Goal: Communication & Community: Answer question/provide support

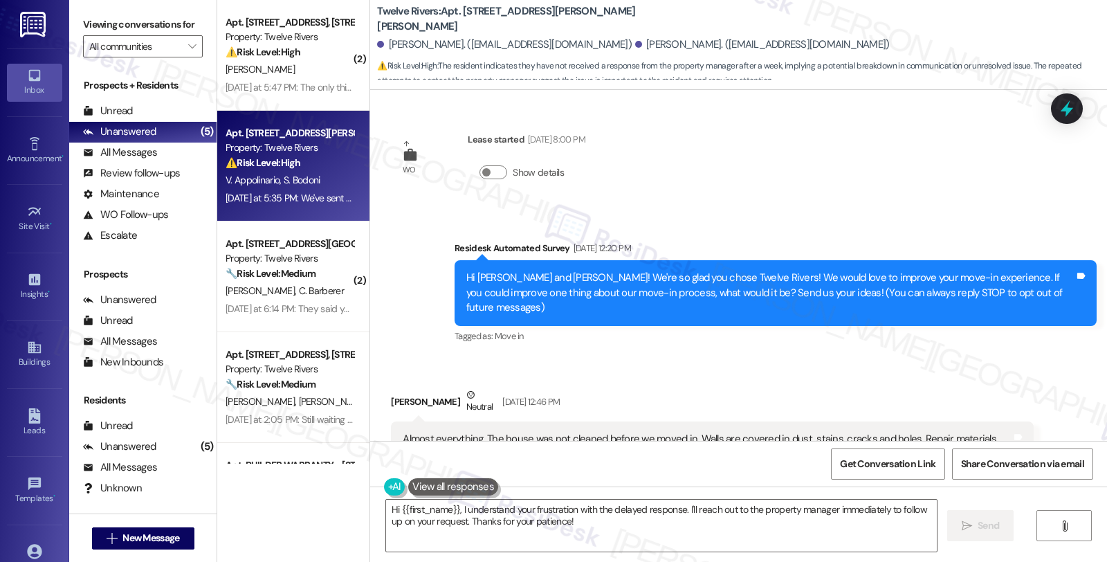
scroll to position [846, 0]
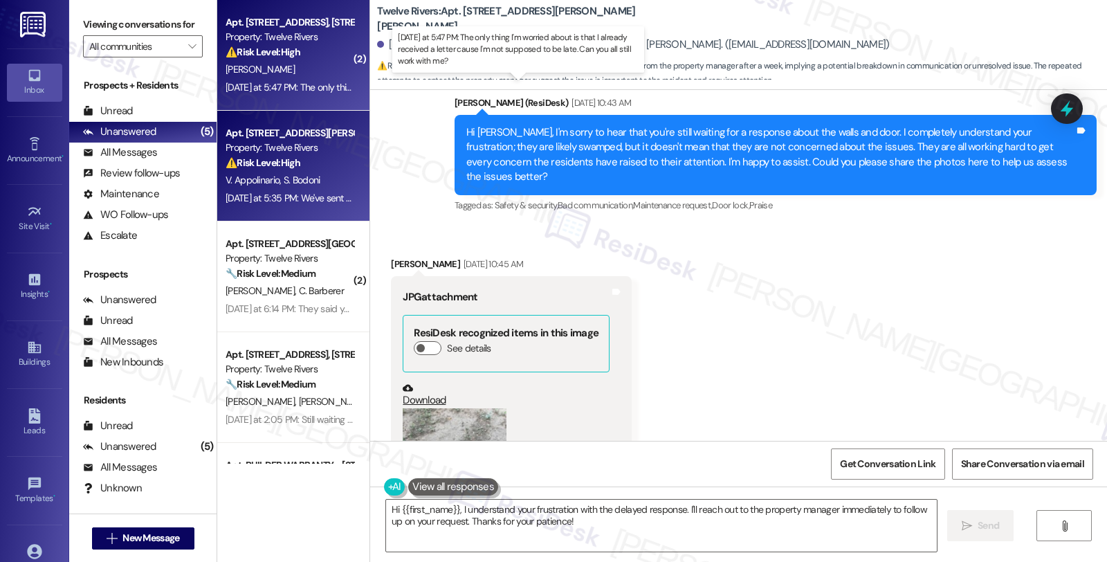
click at [296, 82] on div "[DATE] at 5:47 PM: The only thing I'm worried about is that I already received …" at bounding box center [523, 87] width 594 height 12
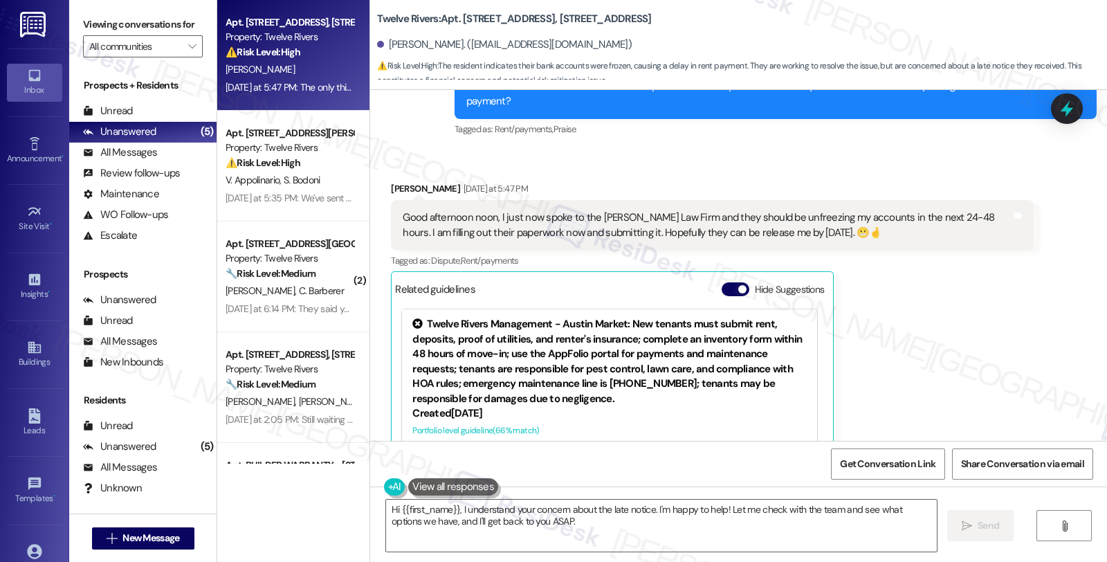
scroll to position [307, 0]
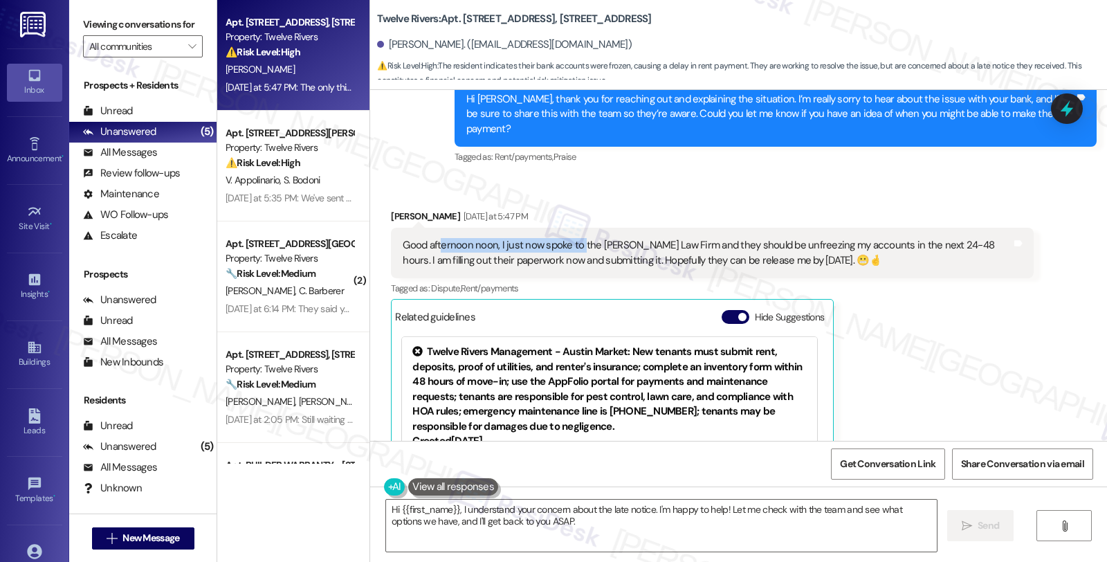
drag, startPoint x: 432, startPoint y: 229, endPoint x: 572, endPoint y: 232, distance: 139.8
click at [572, 238] on div "Good afternoon noon, I just now spoke to the [PERSON_NAME] Law Firm and they sh…" at bounding box center [707, 253] width 608 height 30
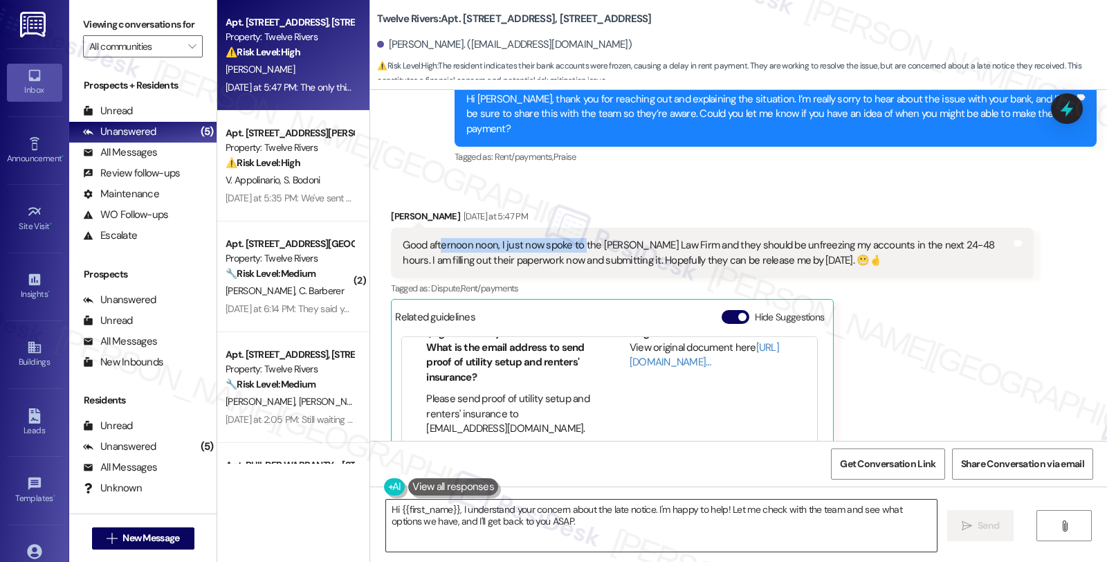
click at [452, 509] on textarea "Hi {{first_name}}, I understand your concern about the late notice. I'm happy t…" at bounding box center [661, 526] width 551 height 52
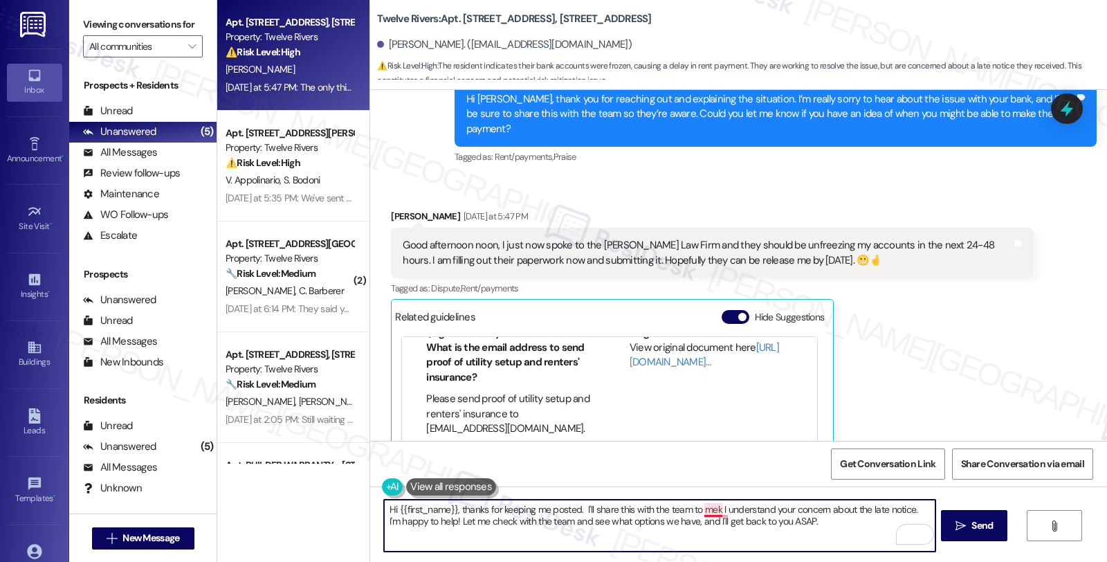
click at [703, 508] on textarea "Hi {{first_name}}, thanks for keeping me posted. I'll share this with the team …" at bounding box center [659, 526] width 551 height 52
click at [868, 529] on textarea "Hi {{first_name}}, thanks for keeping me posted. I'll share this with the team …" at bounding box center [659, 526] width 551 height 52
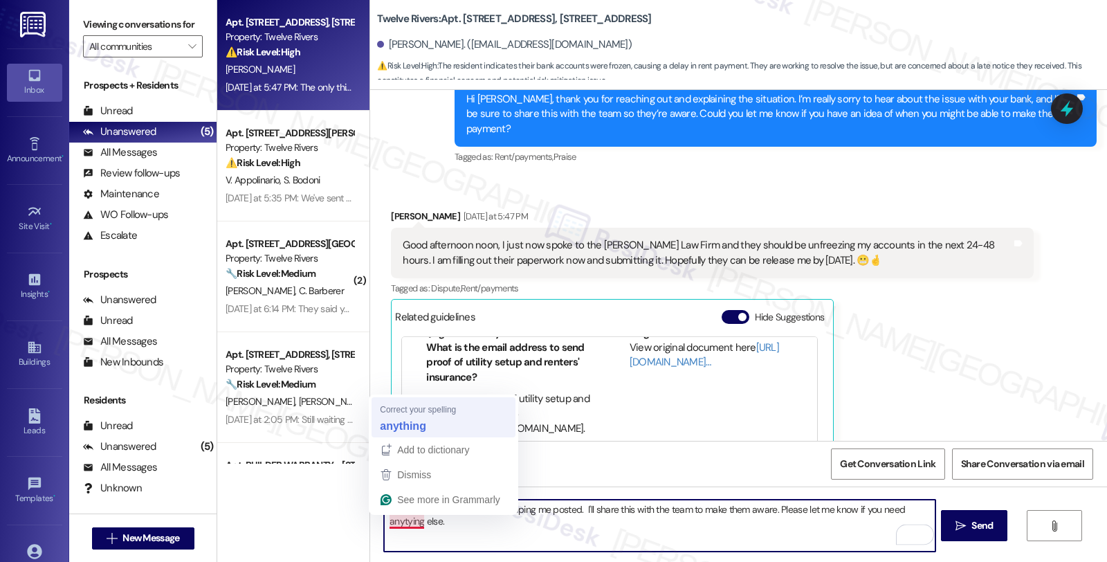
type textarea "Hi {{first_name}}, thanks for keeping me posted. I'll share this with the team …"
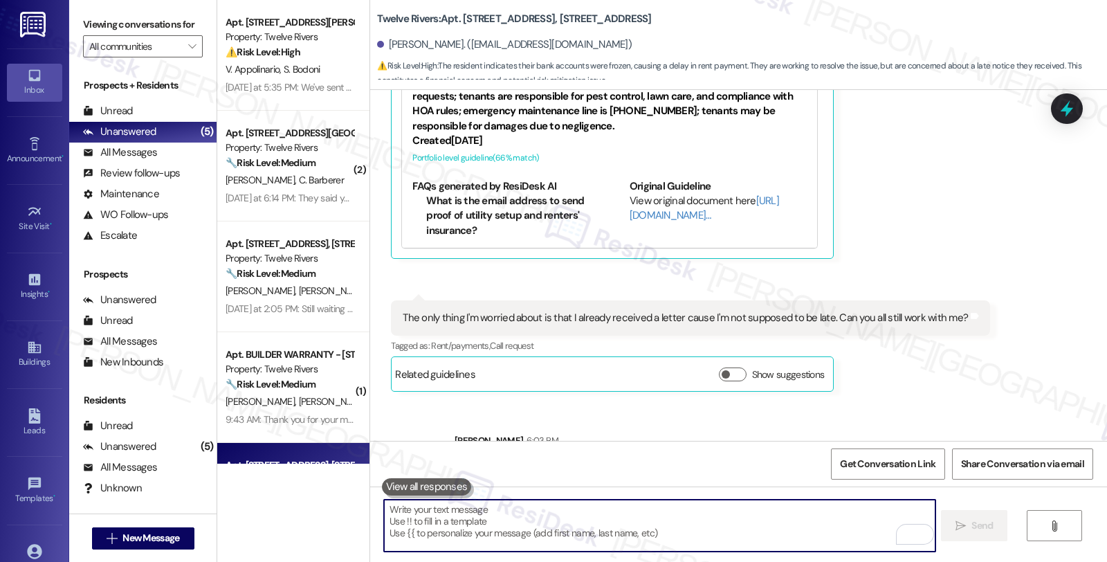
scroll to position [615, 0]
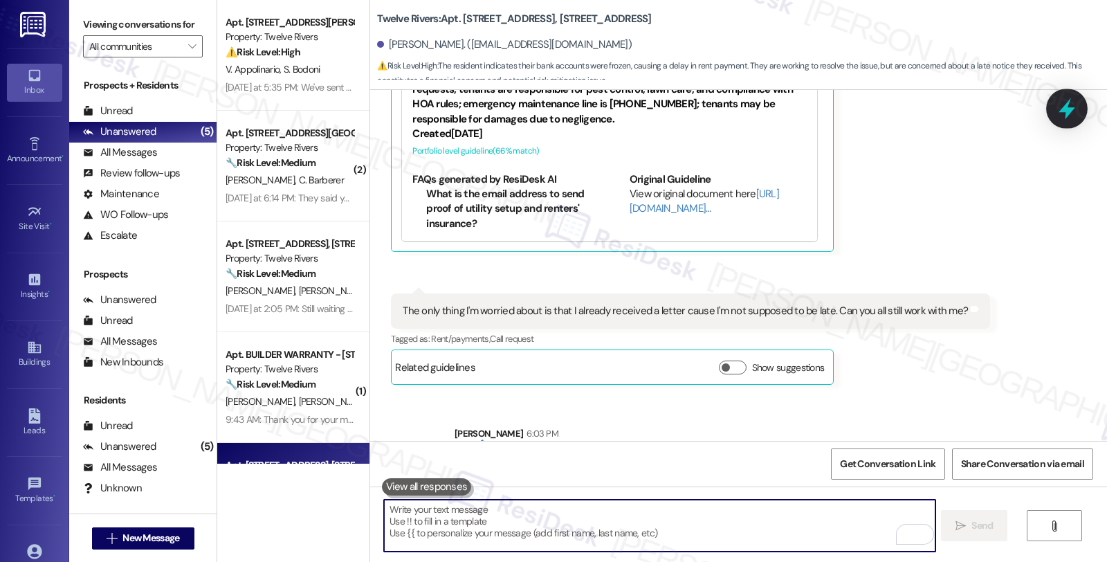
click at [1067, 112] on icon at bounding box center [1067, 108] width 17 height 21
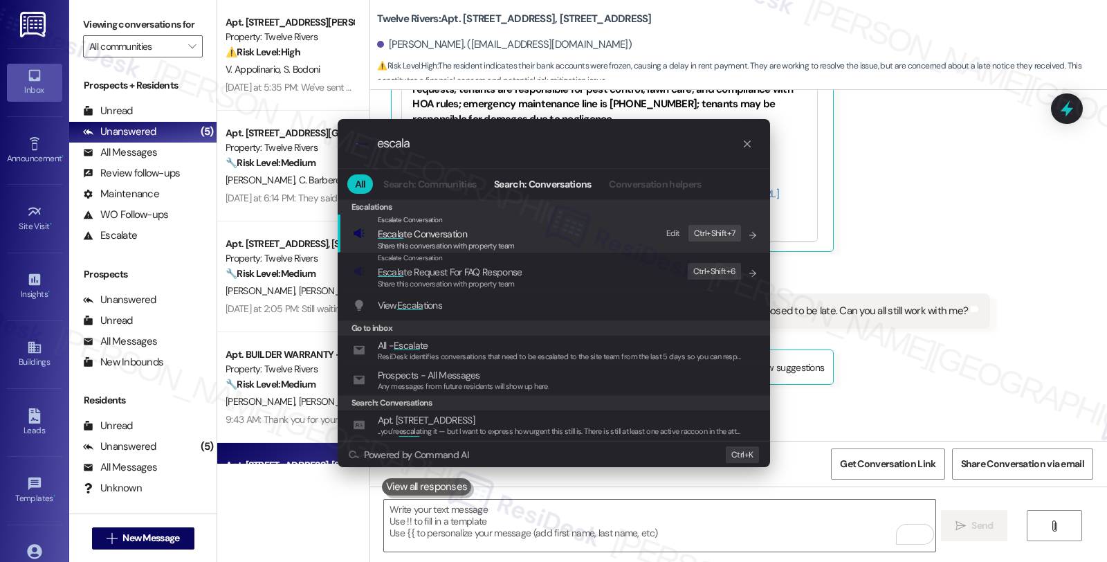
type input "escala"
click at [466, 241] on span "Share this conversation with property team" at bounding box center [446, 246] width 137 height 10
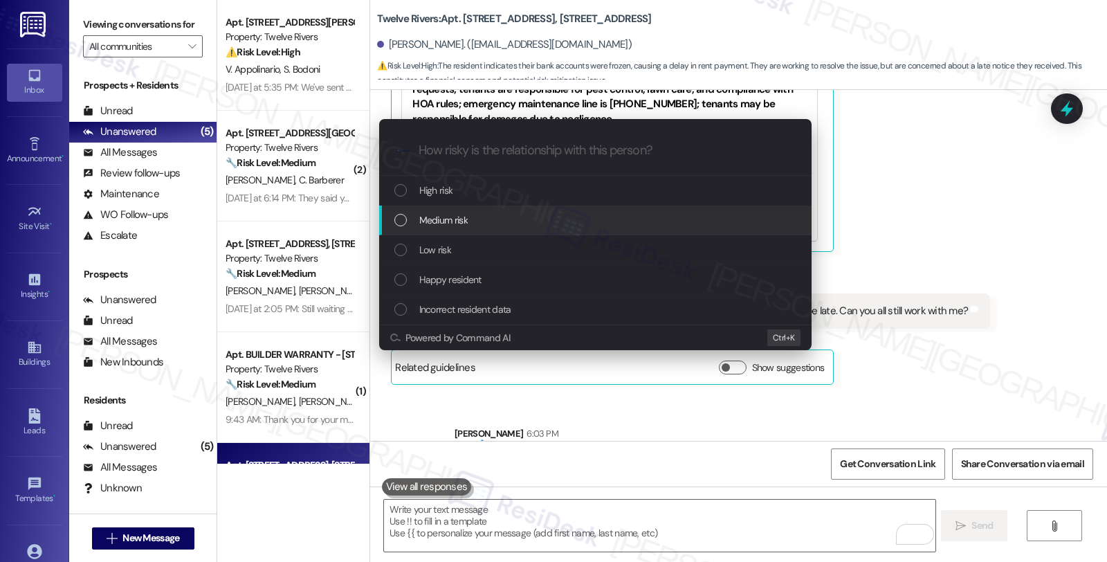
click at [466, 219] on span "Medium risk" at bounding box center [443, 219] width 48 height 15
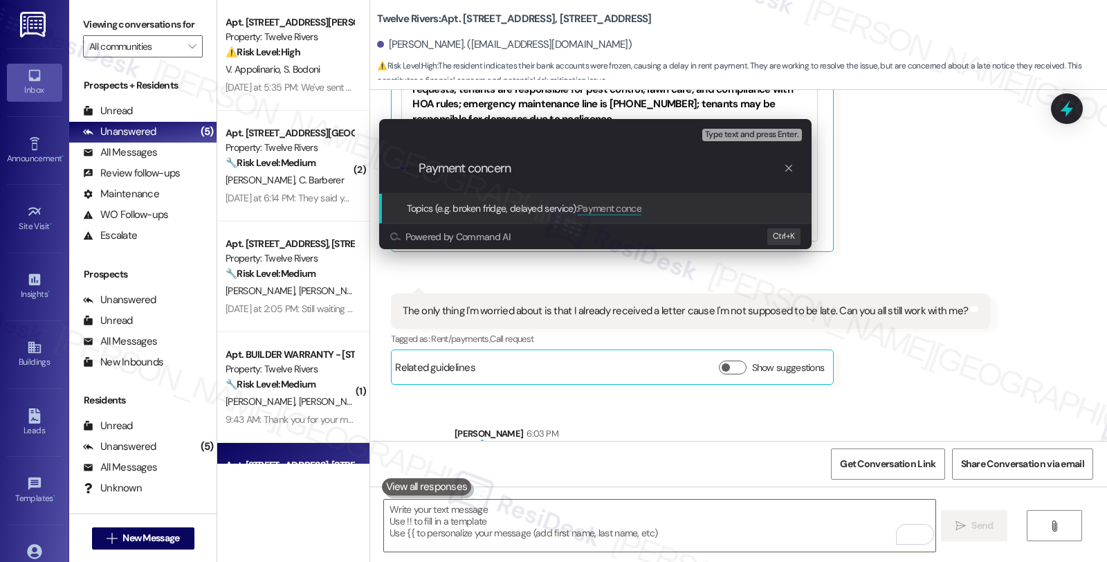
type input "Payment concerns"
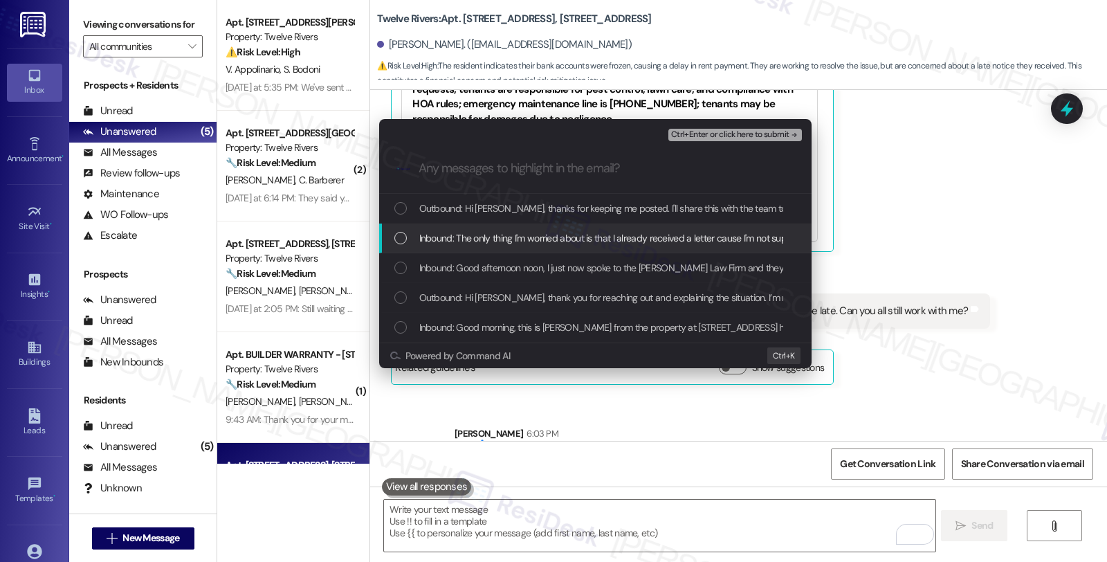
click at [464, 238] on span "Inbound: The only thing I'm worried about is that I already received a letter c…" at bounding box center [697, 237] width 556 height 15
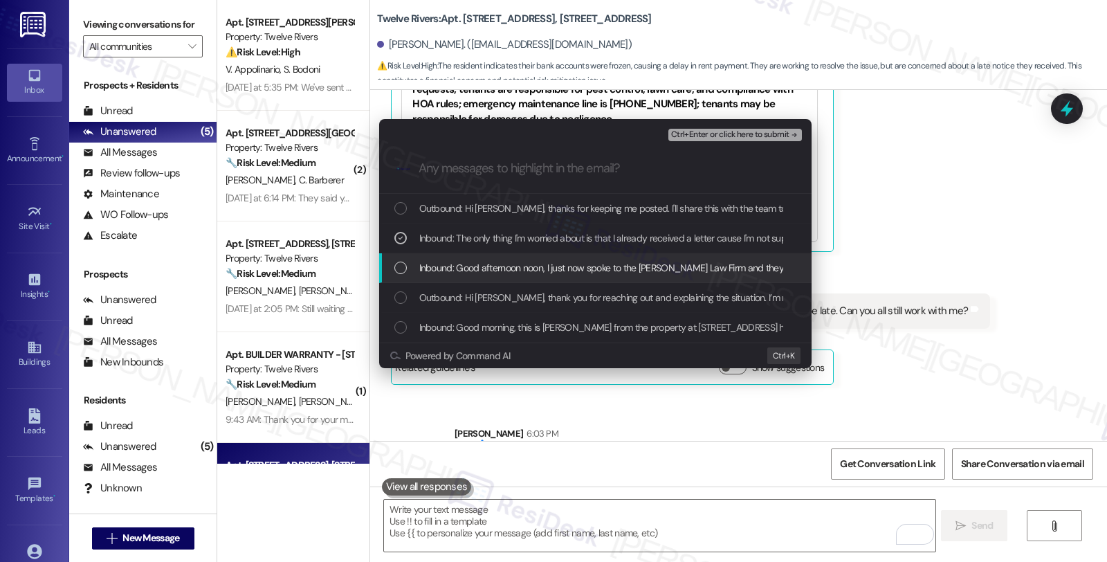
click at [460, 267] on span "Inbound: Good afternoon noon, I just now spoke to the [PERSON_NAME] Law Firm an…" at bounding box center [931, 267] width 1024 height 15
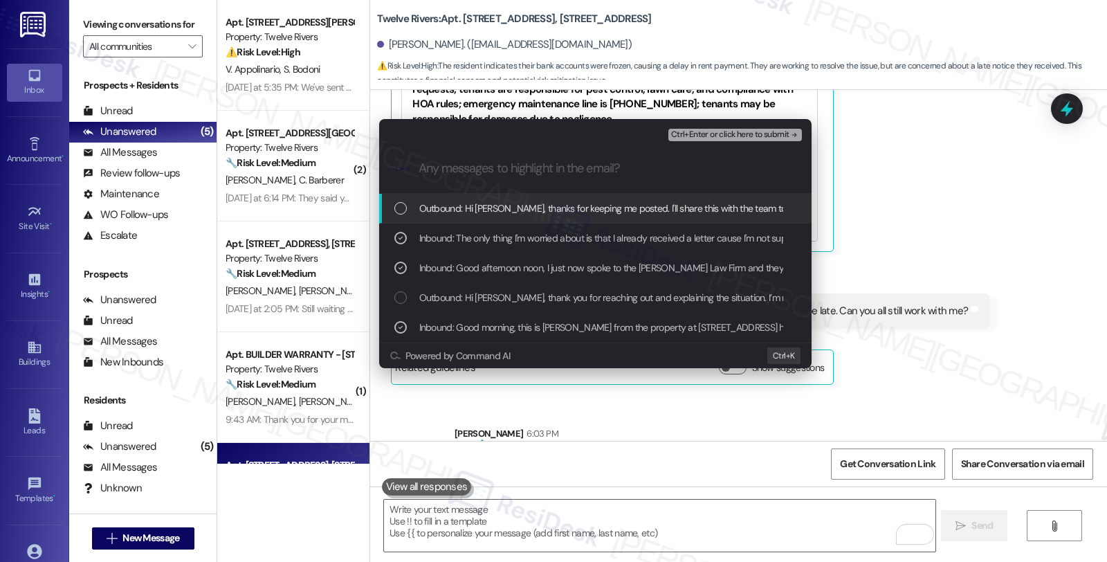
click at [702, 130] on span "Ctrl+Enter or click here to submit" at bounding box center [730, 135] width 118 height 10
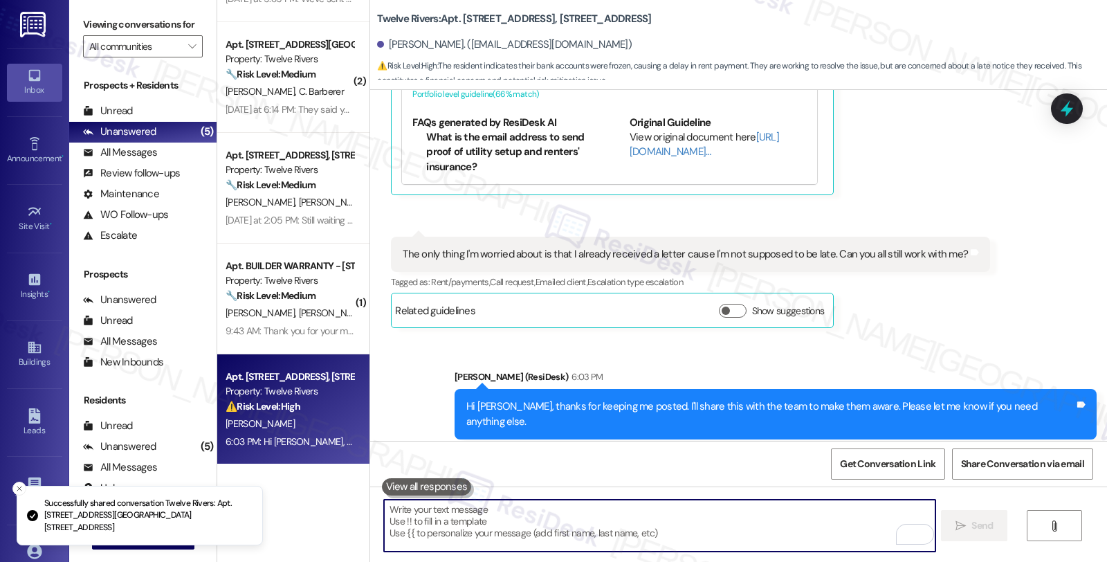
scroll to position [90, 0]
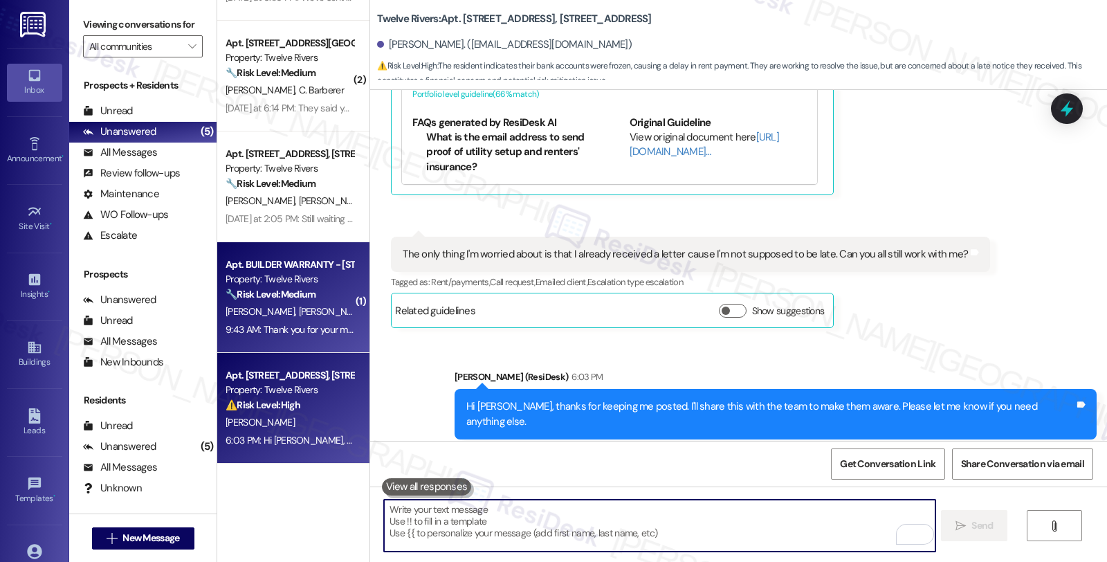
click at [319, 284] on div "Property: Twelve Rivers" at bounding box center [290, 279] width 128 height 15
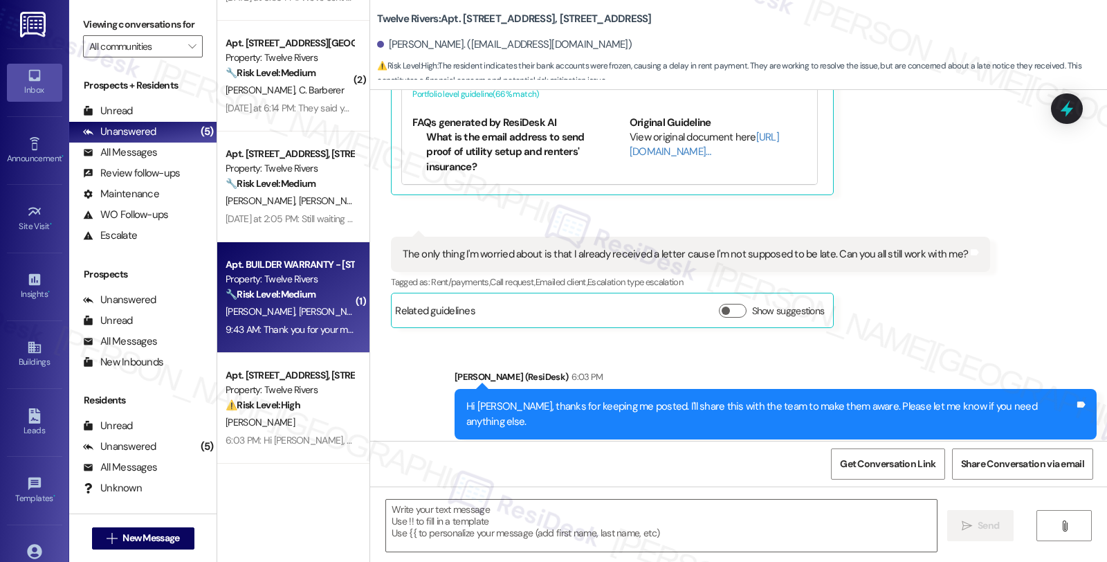
type textarea "Fetching suggested responses. Please feel free to read through the conversation…"
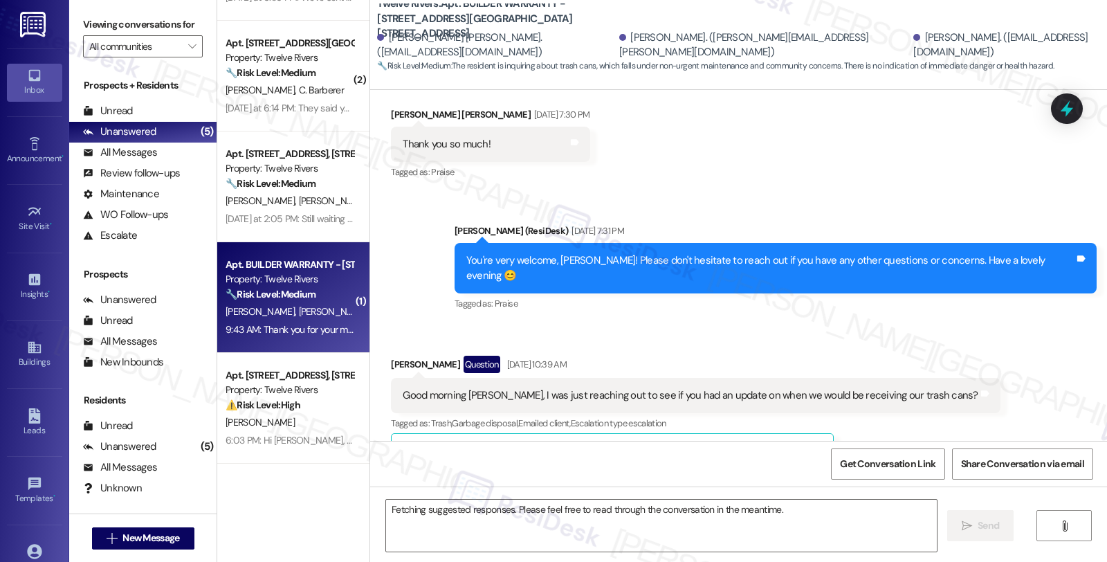
scroll to position [3489, 0]
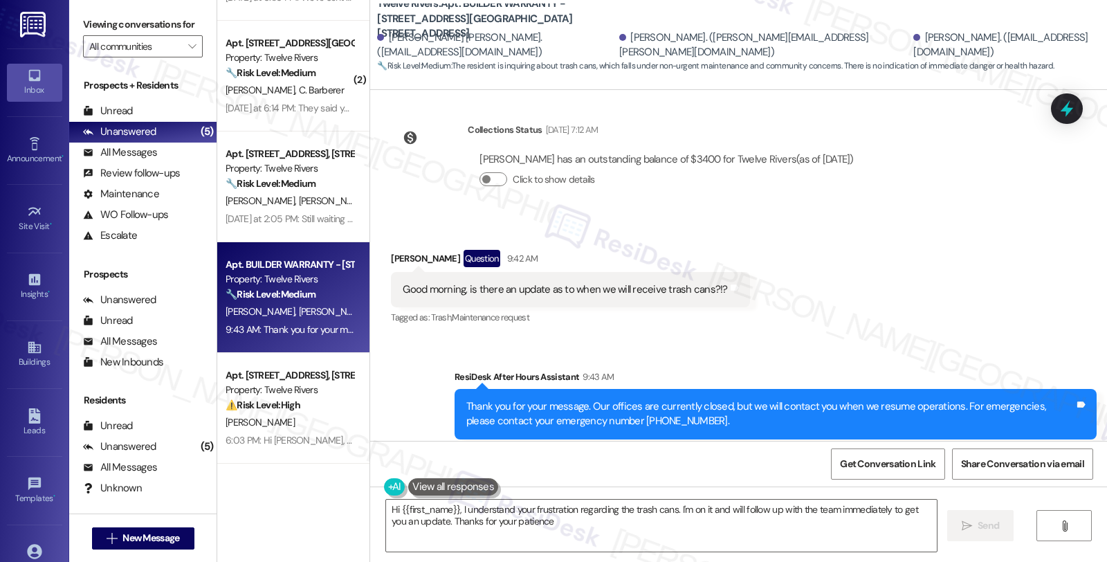
type textarea "Hi {{first_name}}, I understand your frustration regarding the trash cans. I'm …"
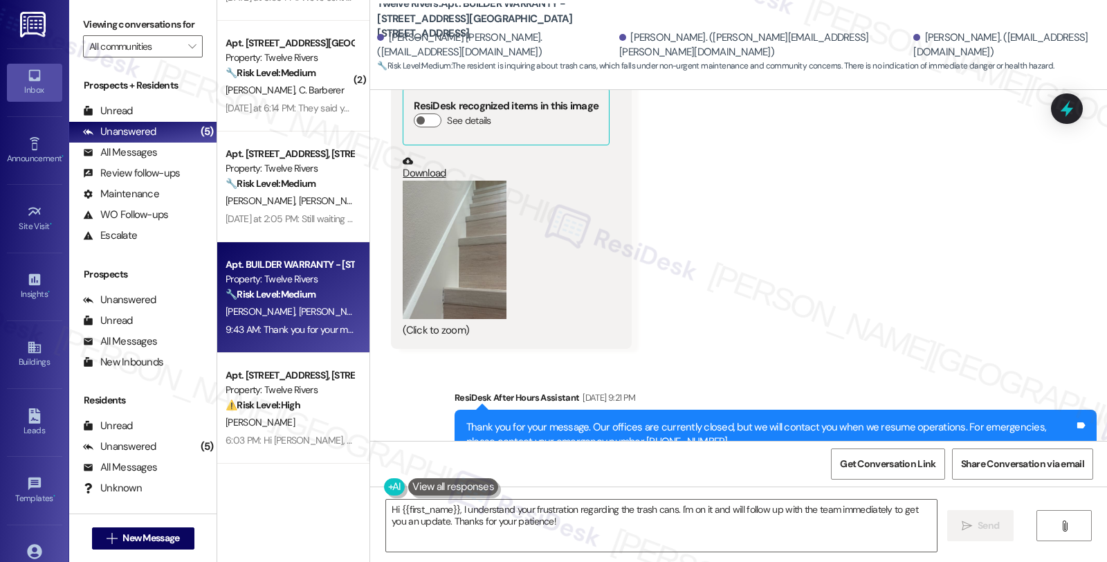
scroll to position [2951, 0]
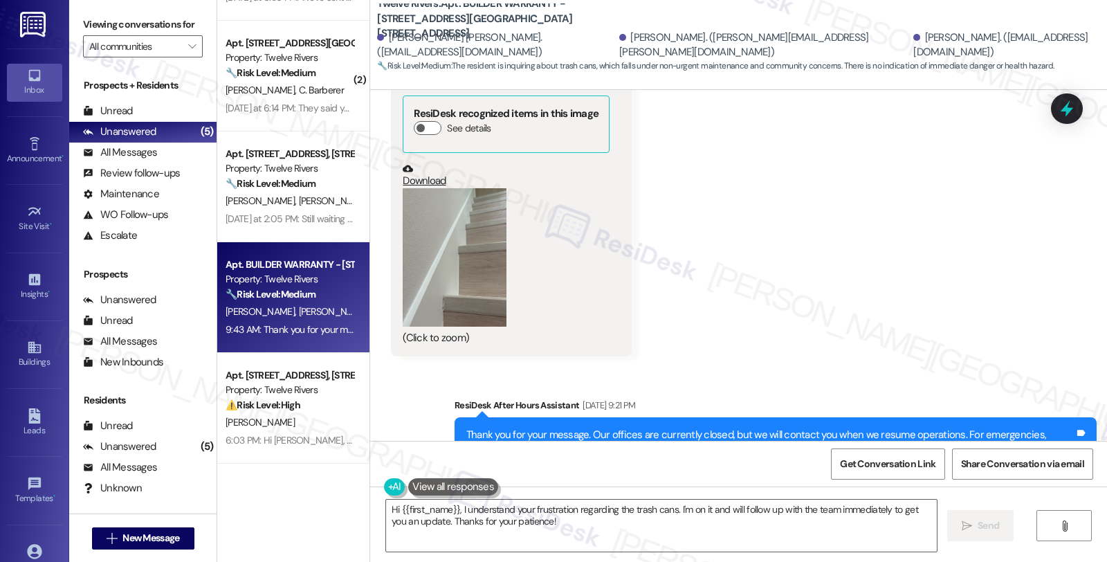
click at [464, 272] on button "Zoom image" at bounding box center [455, 257] width 104 height 138
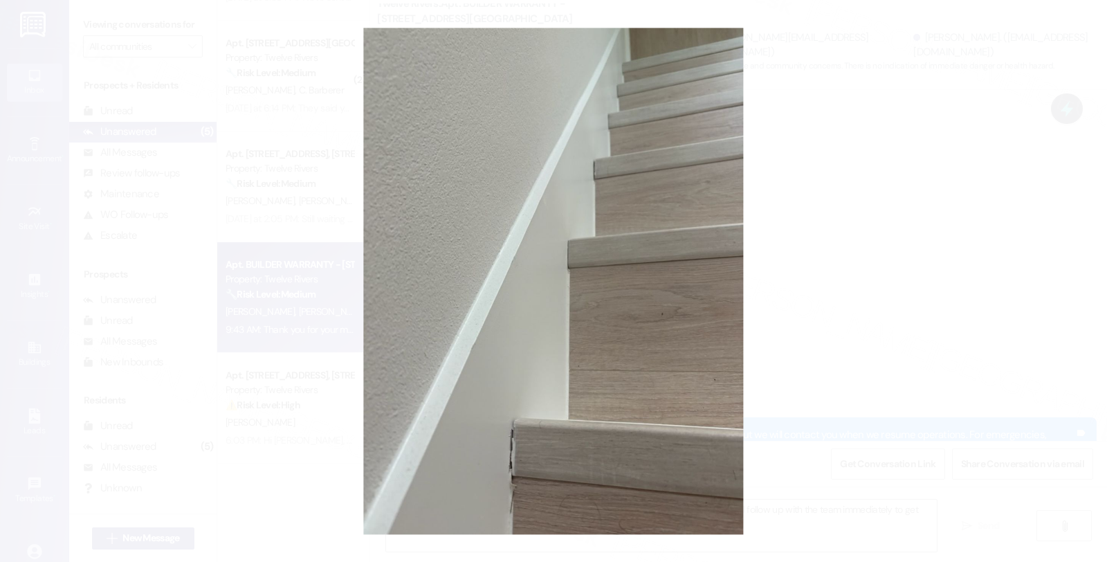
click at [833, 260] on button "Unzoom image" at bounding box center [553, 281] width 1107 height 562
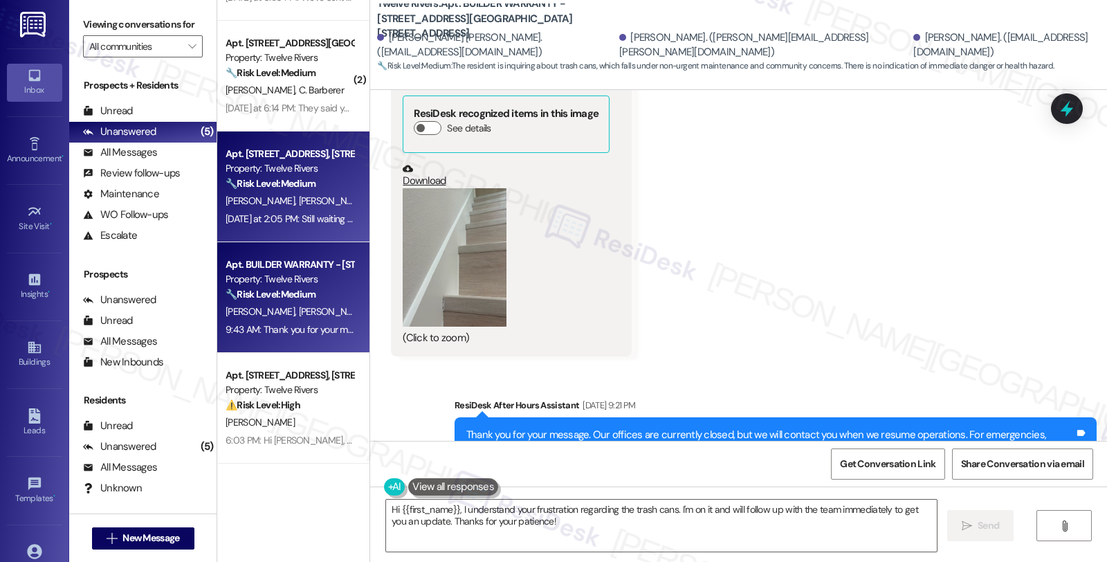
click at [314, 203] on span "[PERSON_NAME]" at bounding box center [335, 200] width 73 height 12
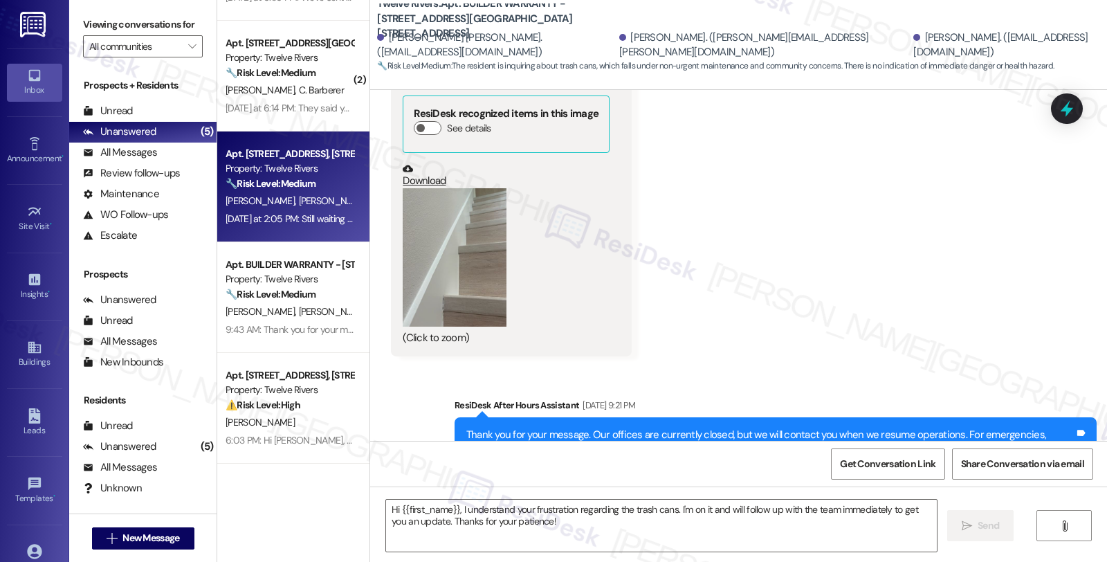
type textarea "Fetching suggested responses. Please feel free to read through the conversation…"
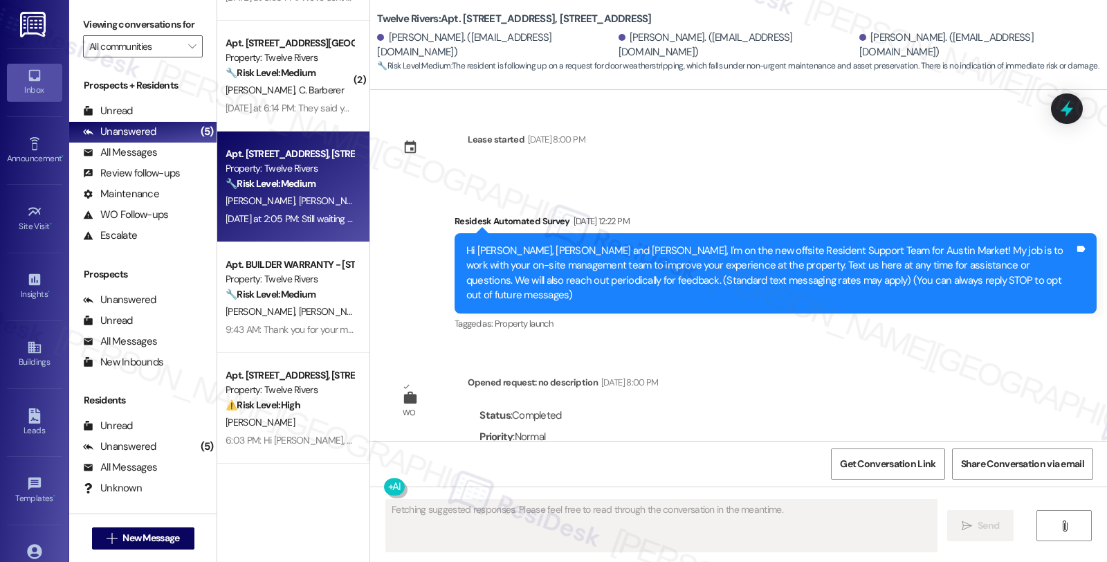
scroll to position [12885, 0]
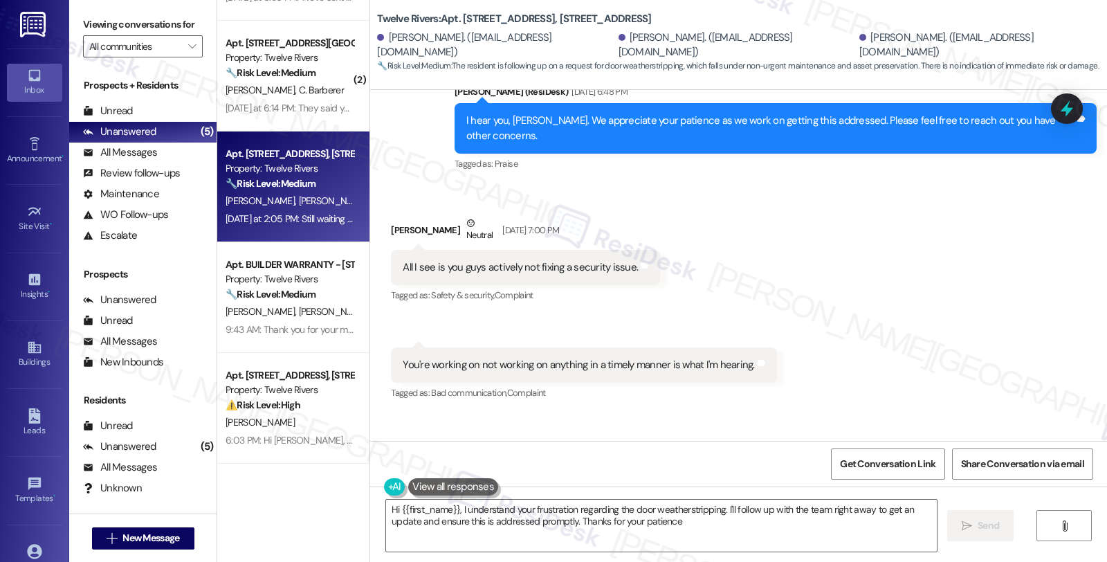
type textarea "Hi {{first_name}}, I understand your frustration regarding the door weatherstri…"
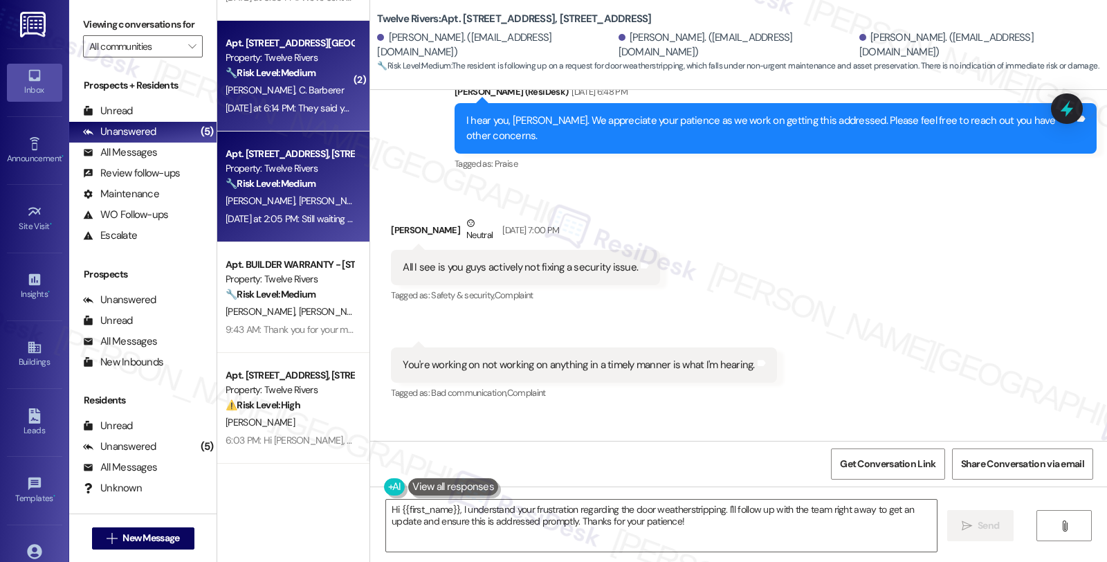
click at [299, 93] on span "C. Barberer" at bounding box center [321, 90] width 45 height 12
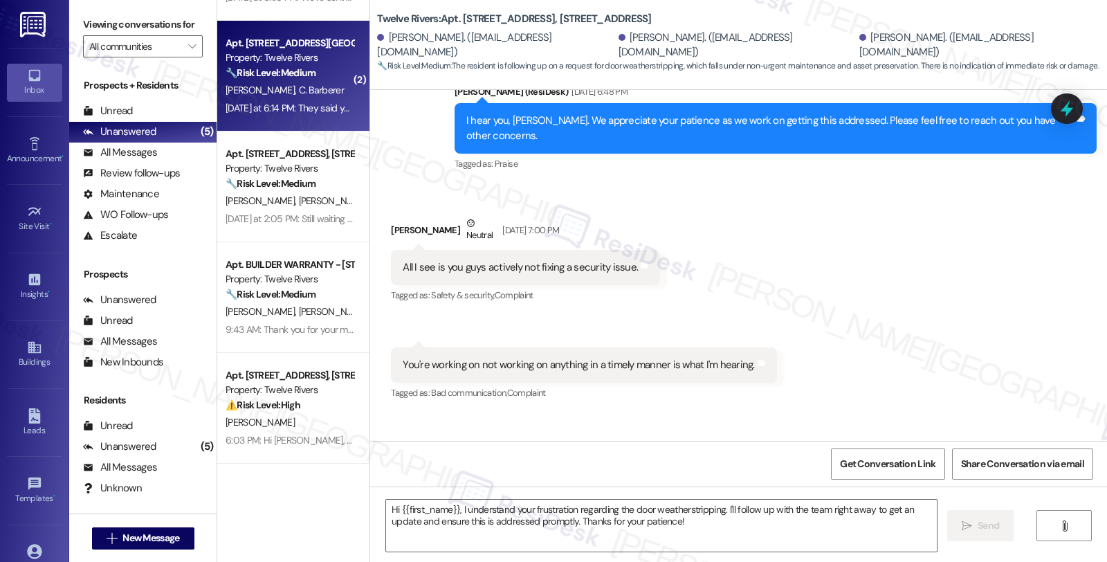
type textarea "Fetching suggested responses. Please feel free to read through the conversation…"
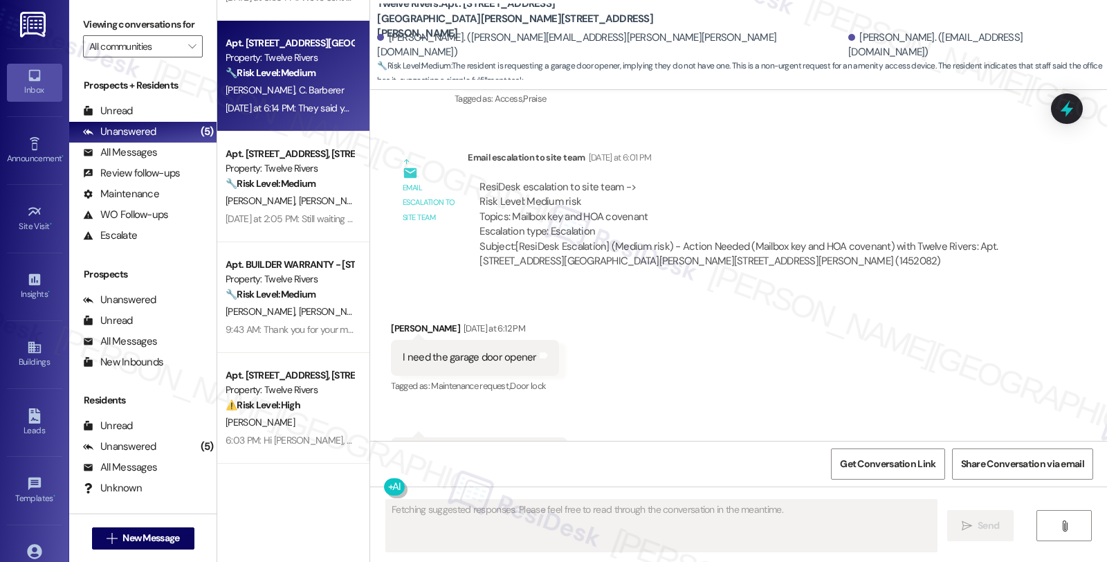
scroll to position [6002, 0]
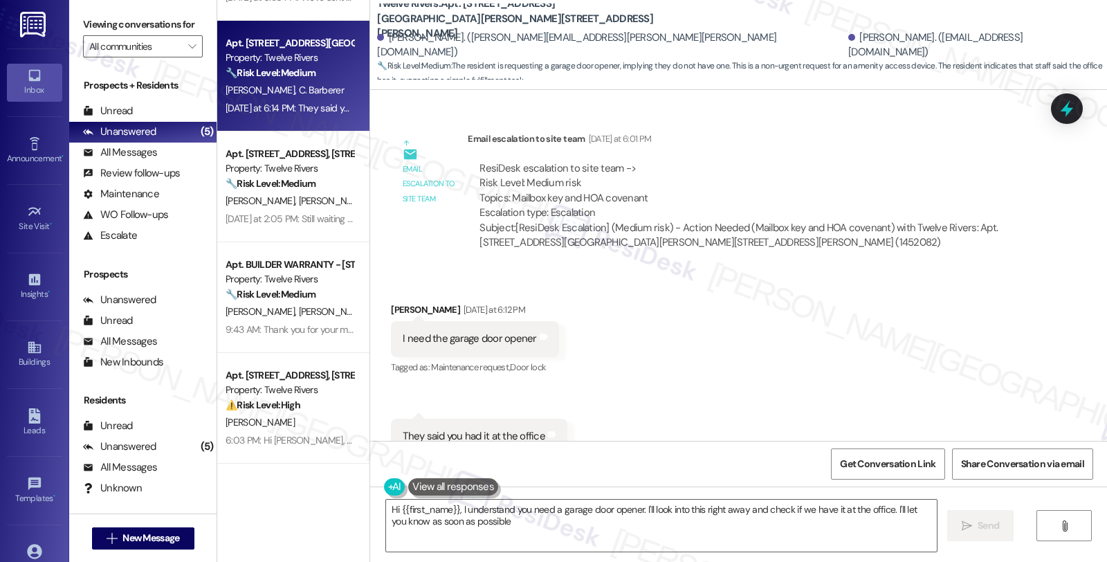
type textarea "Hi {{first_name}}, I understand you need a garage door opener. I'll look into t…"
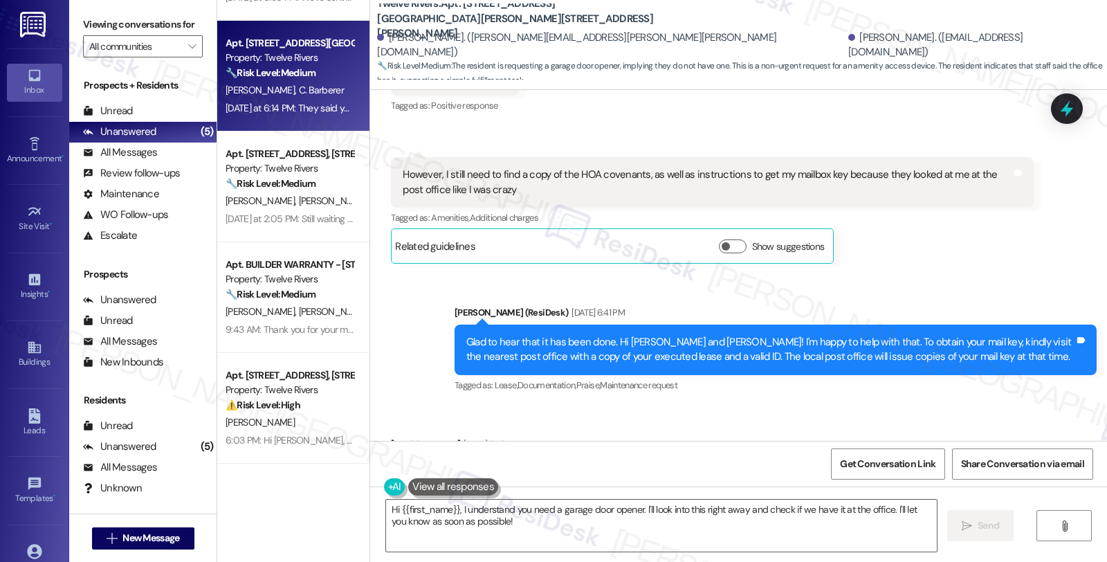
scroll to position [5079, 0]
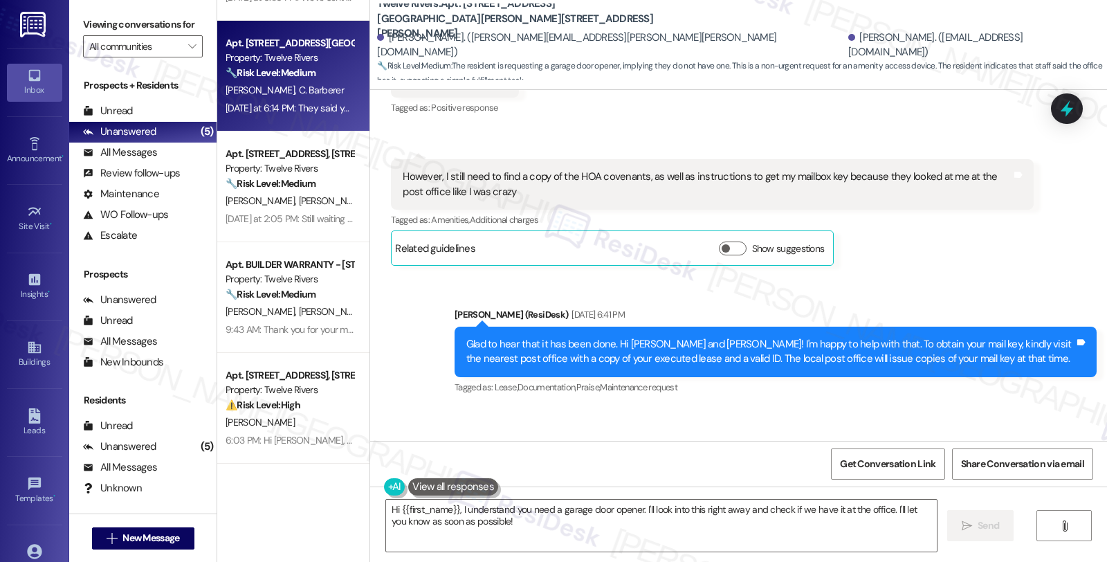
drag, startPoint x: 927, startPoint y: 213, endPoint x: 904, endPoint y: 219, distance: 23.5
click at [927, 213] on div "[PERSON_NAME] Question Neutral [DATE] 6:37 PM However, I still need to find a c…" at bounding box center [712, 212] width 642 height 107
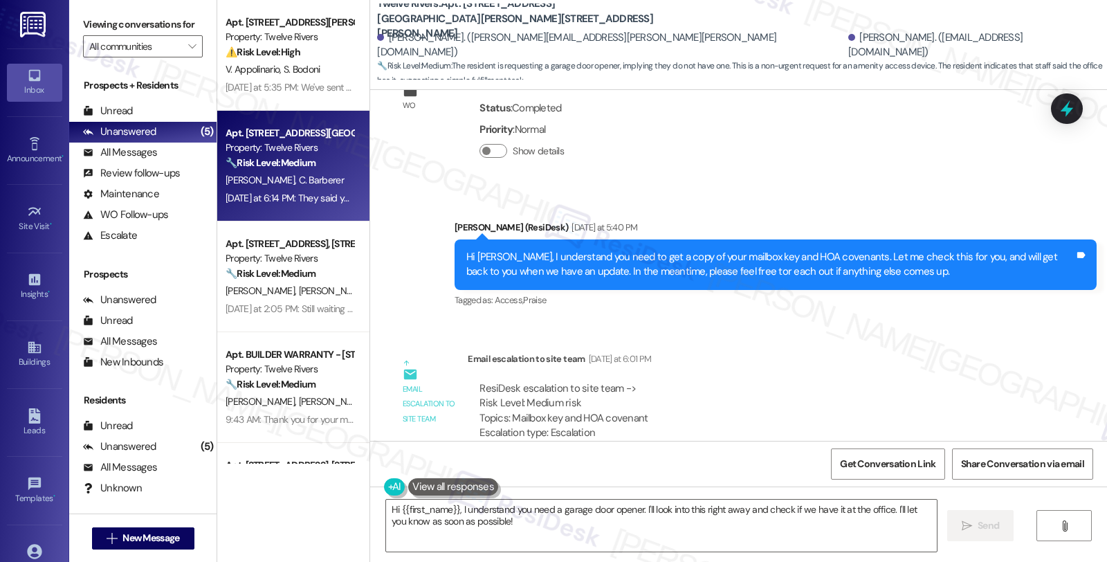
scroll to position [6002, 0]
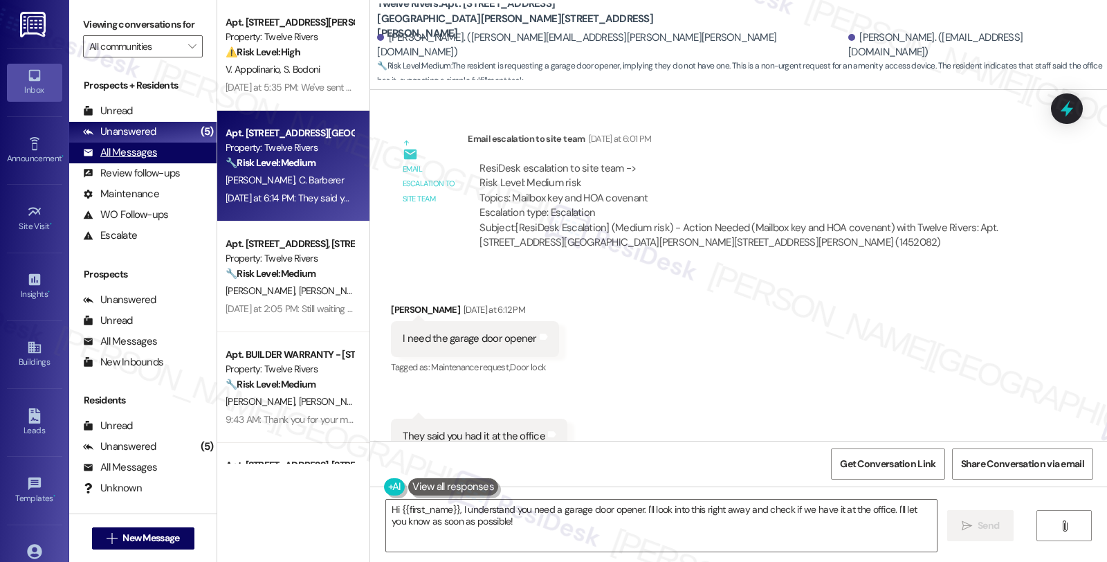
click at [139, 160] on div "All Messages" at bounding box center [120, 152] width 74 height 15
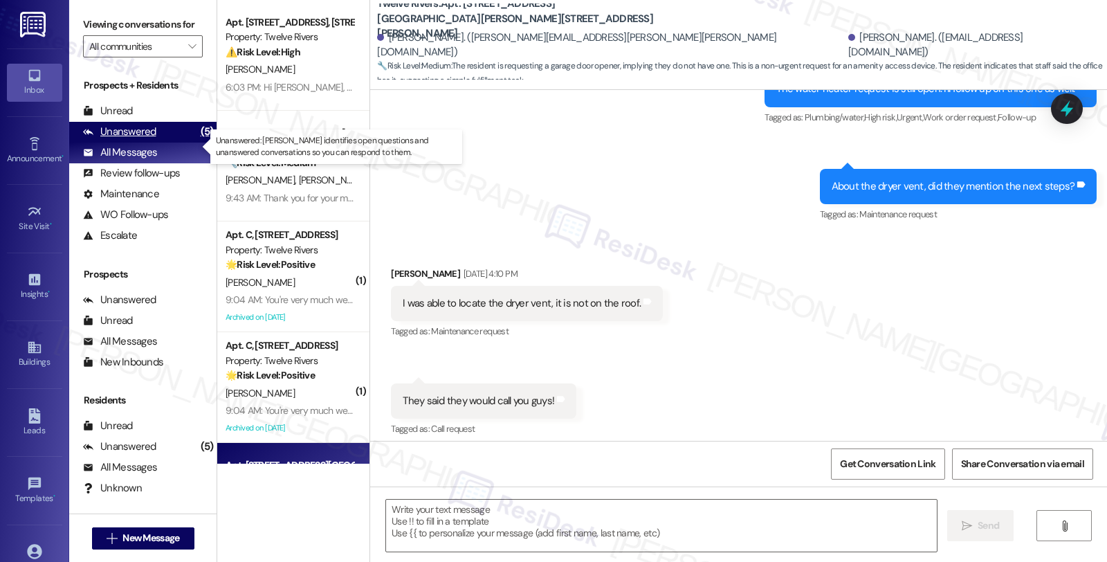
type textarea "Fetching suggested responses. Please feel free to read through the conversation…"
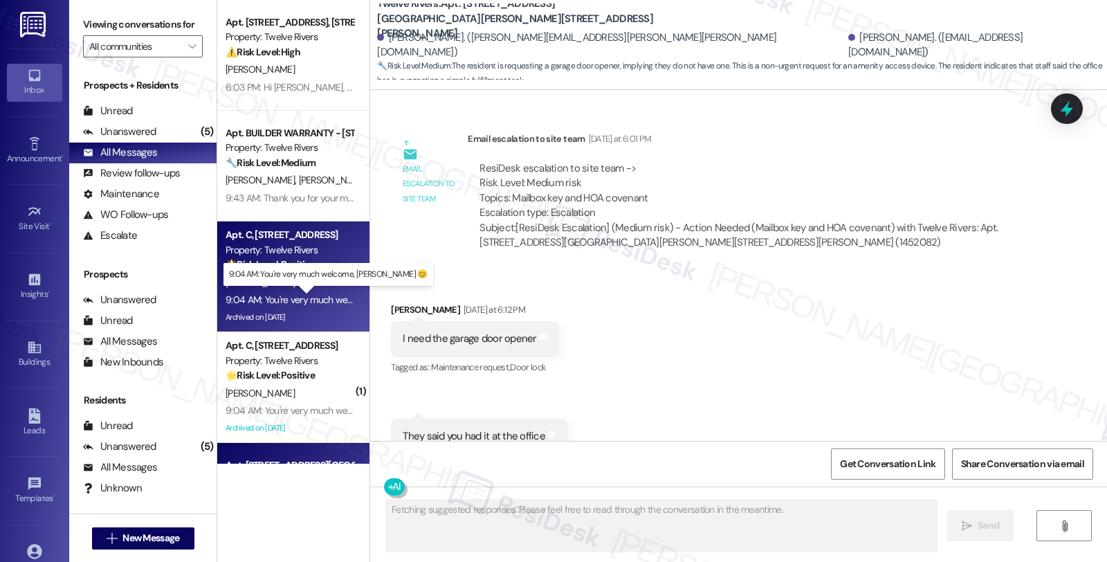
click at [241, 293] on div "9:04 AM: You're very much welcome, [PERSON_NAME] 😊 9:04 AM: You're very much we…" at bounding box center [342, 299] width 233 height 12
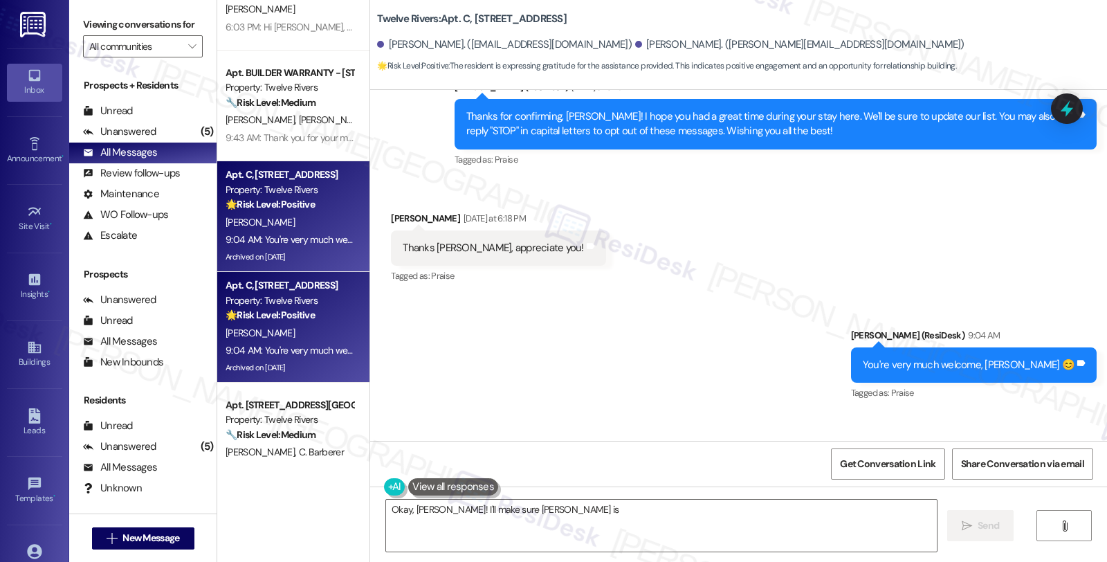
scroll to position [154, 0]
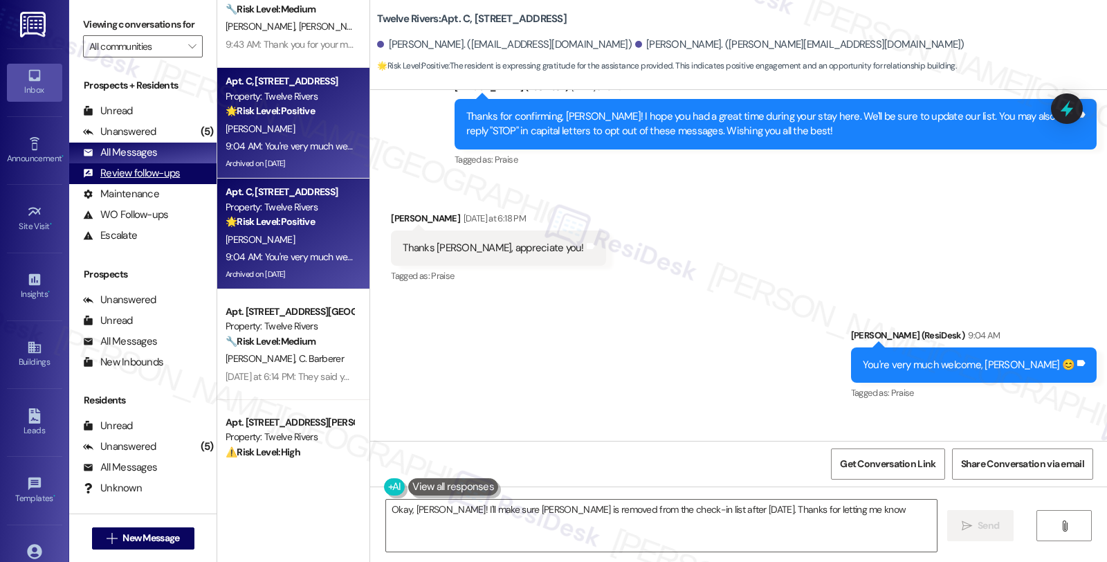
type textarea "Okay, [PERSON_NAME]! I'll make sure [PERSON_NAME] is removed from the check-in …"
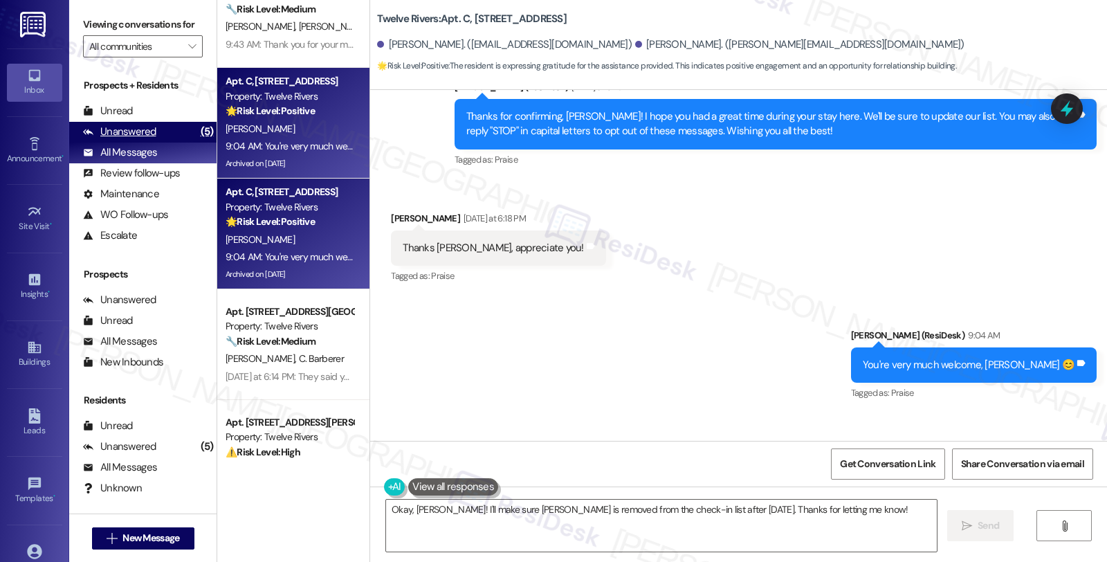
click at [169, 143] on div "Unanswered (5)" at bounding box center [142, 132] width 147 height 21
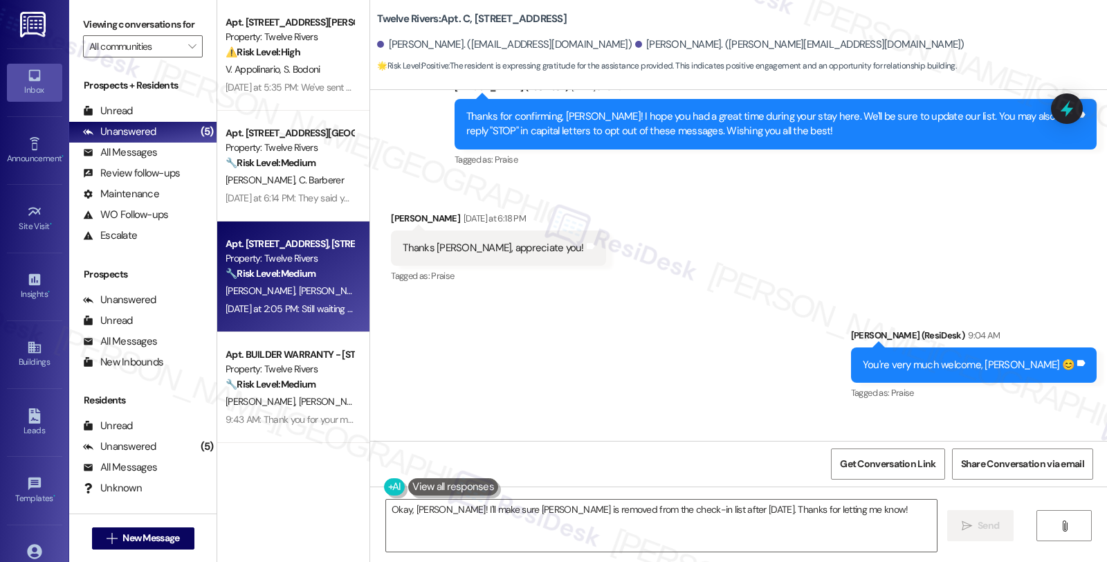
click at [317, 298] on div "[PERSON_NAME] [PERSON_NAME] [PERSON_NAME]" at bounding box center [289, 290] width 131 height 17
type textarea "Fetching suggested responses. Please feel free to read through the conversation…"
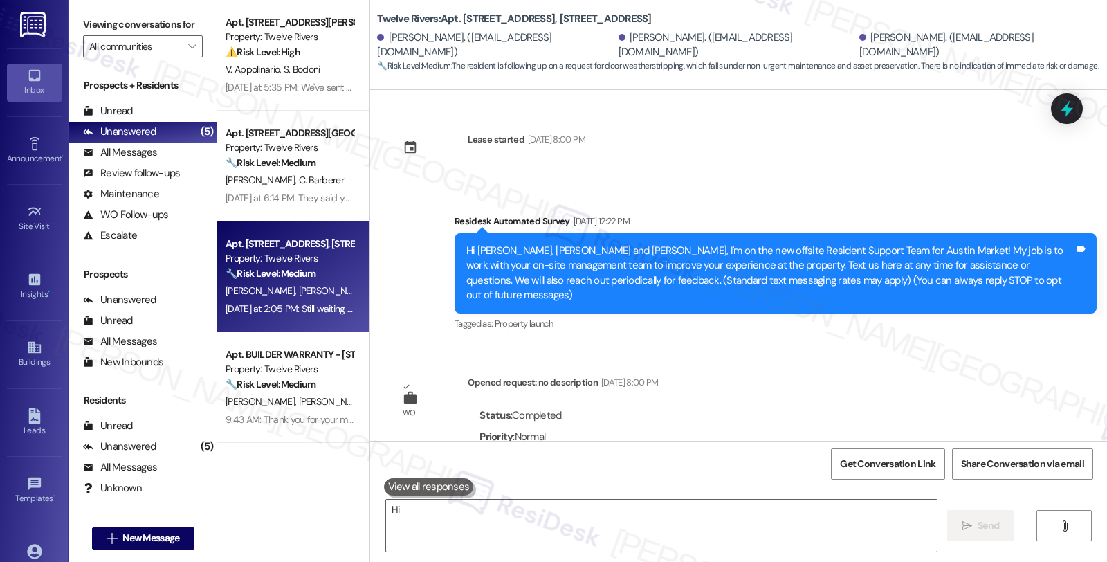
scroll to position [12885, 0]
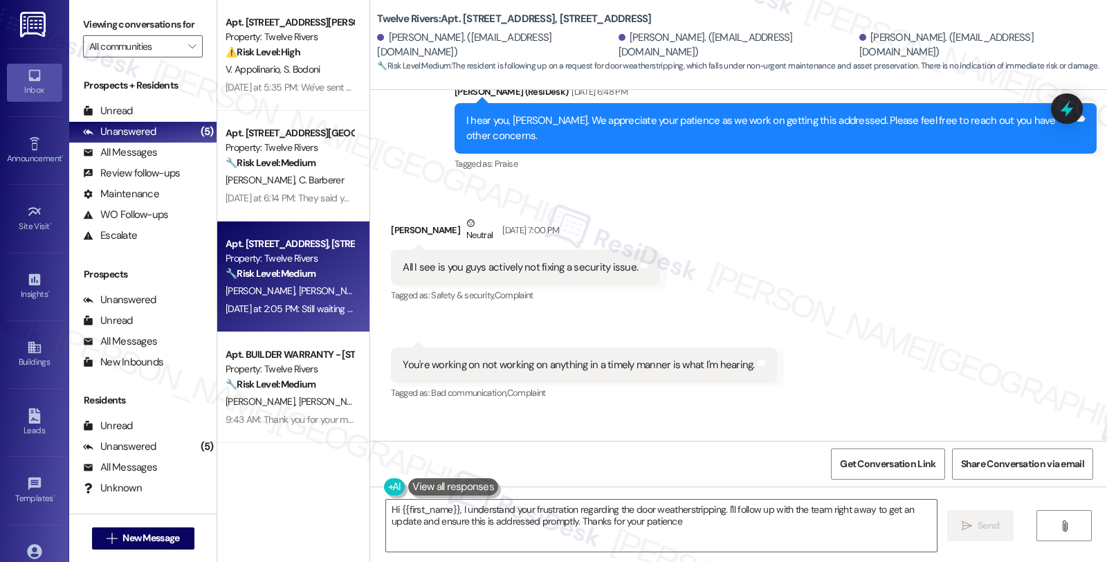
type textarea "Hi {{first_name}}, I understand your frustration regarding the door weatherstri…"
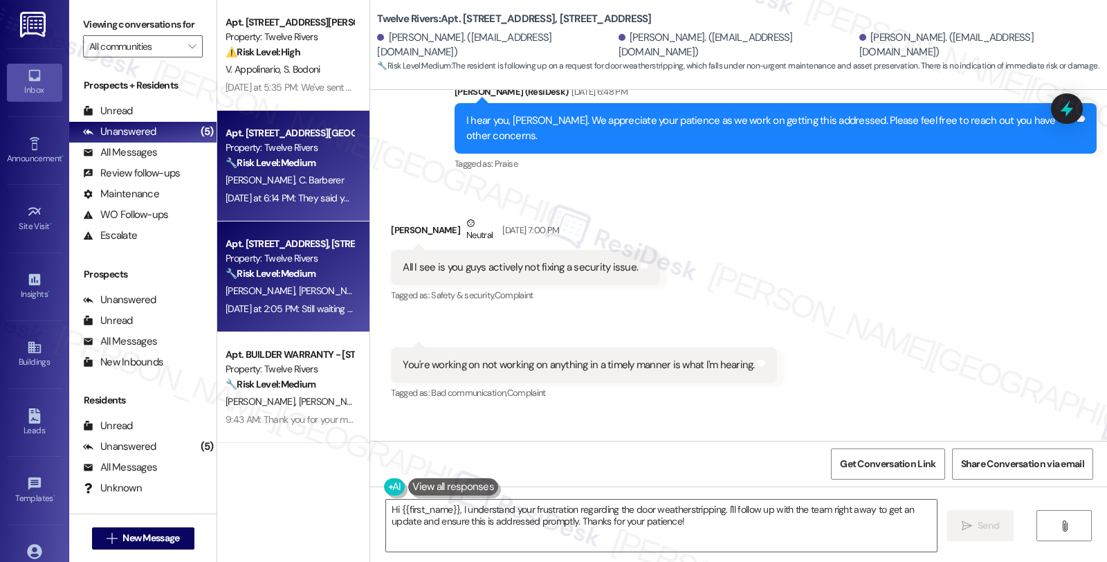
click at [277, 190] on div "[DATE] at 6:14 PM: They said you had it at the office [DATE] at 6:14 PM: They s…" at bounding box center [289, 198] width 131 height 17
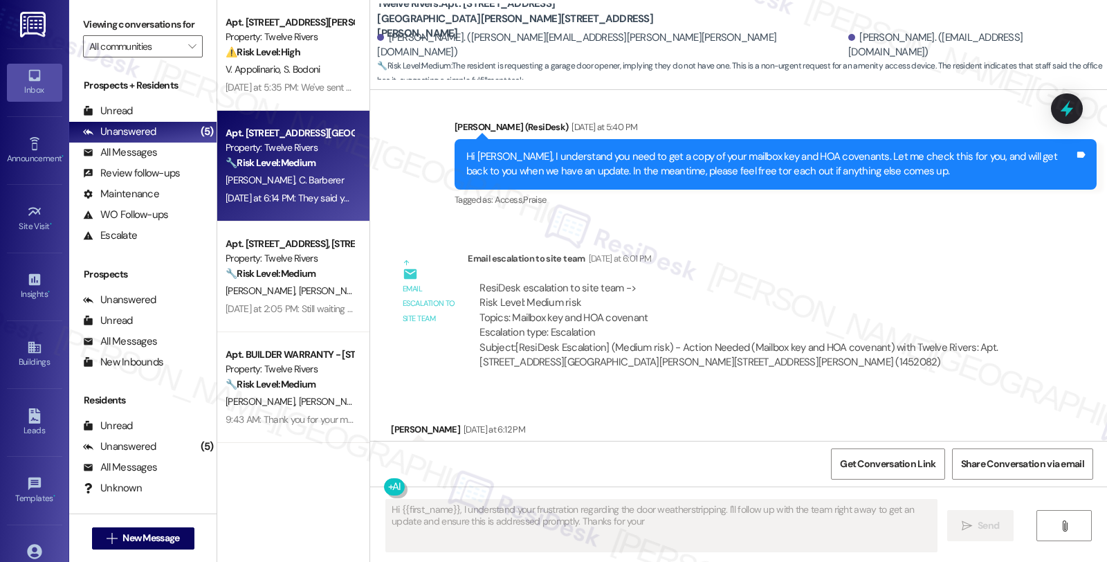
scroll to position [6002, 0]
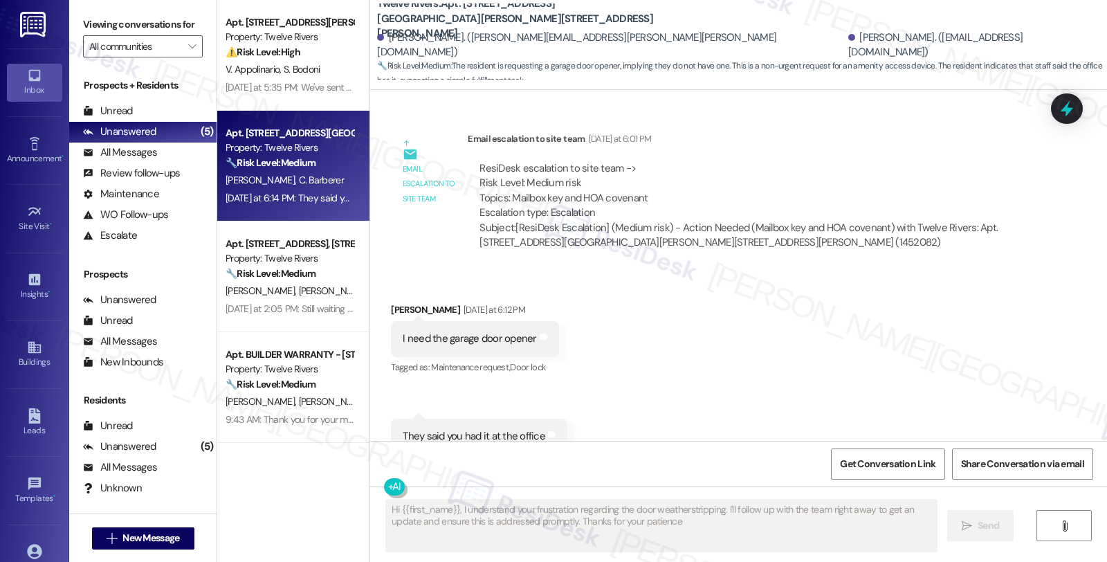
type textarea "Hi {{first_name}}, I understand your frustration regarding the door weatherstri…"
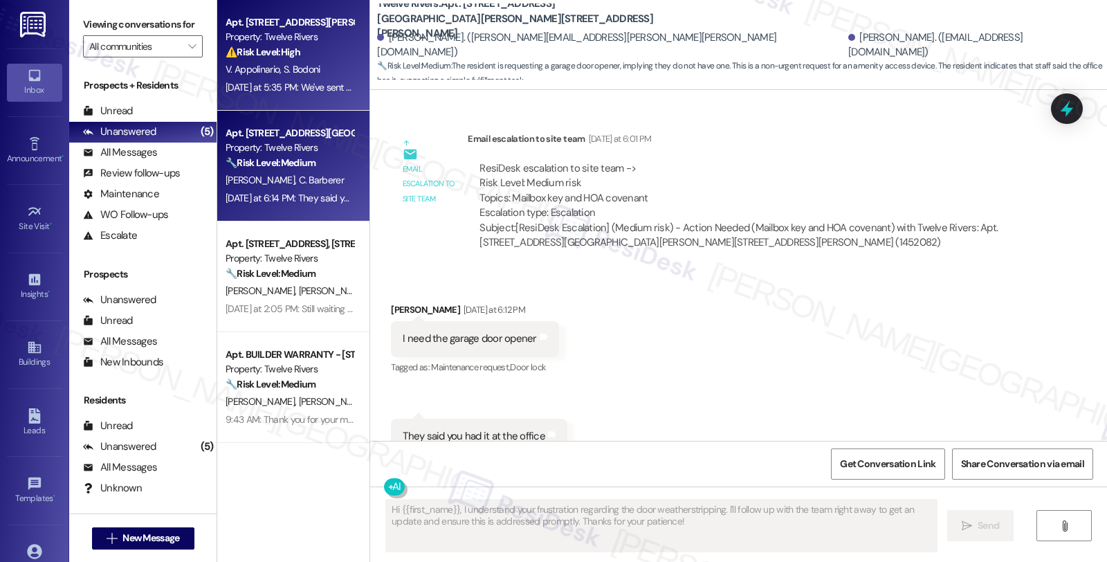
click at [284, 69] on span "S. Bodoni" at bounding box center [302, 69] width 37 height 12
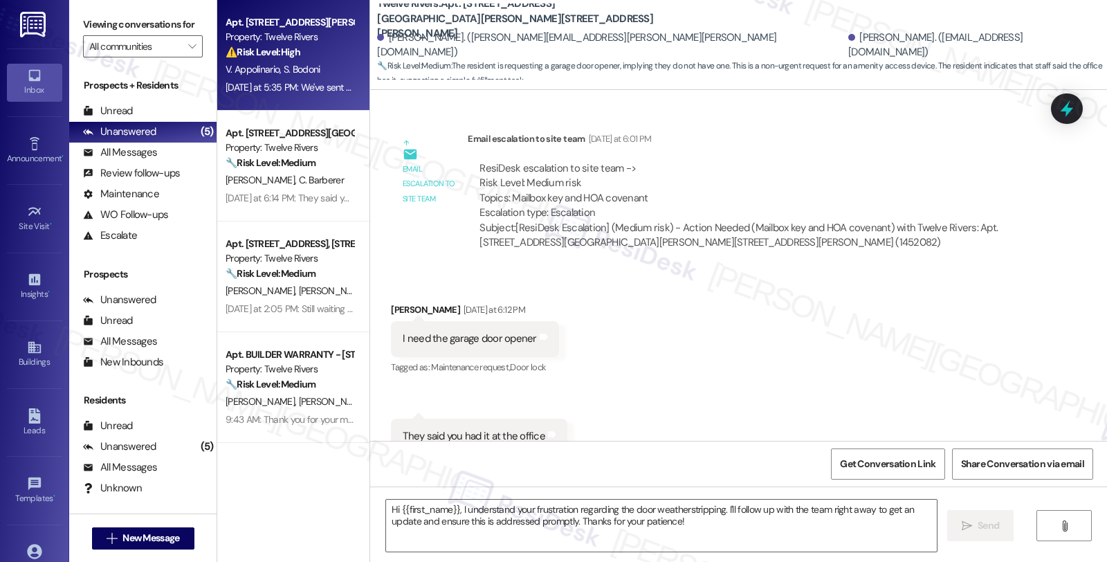
type textarea "Fetching suggested responses. Please feel free to read through the conversation…"
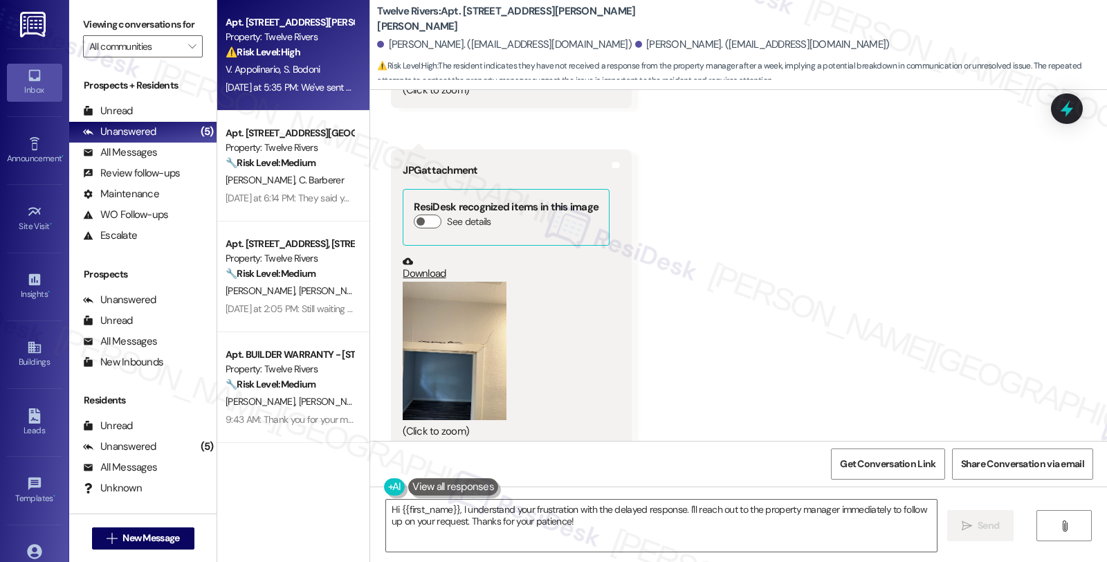
scroll to position [6844, 0]
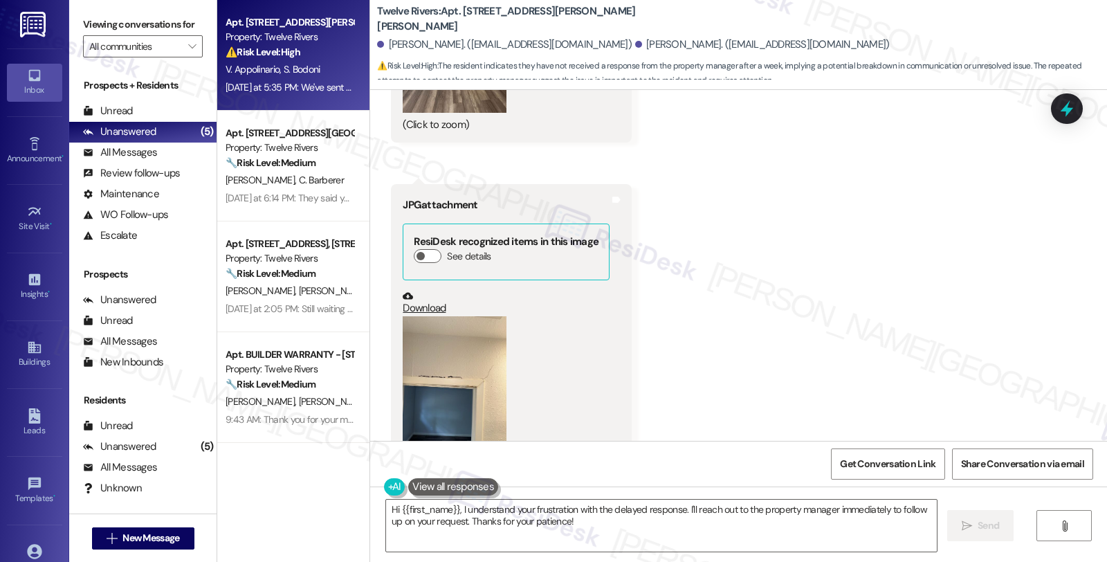
click at [453, 347] on button "Zoom image" at bounding box center [455, 385] width 104 height 138
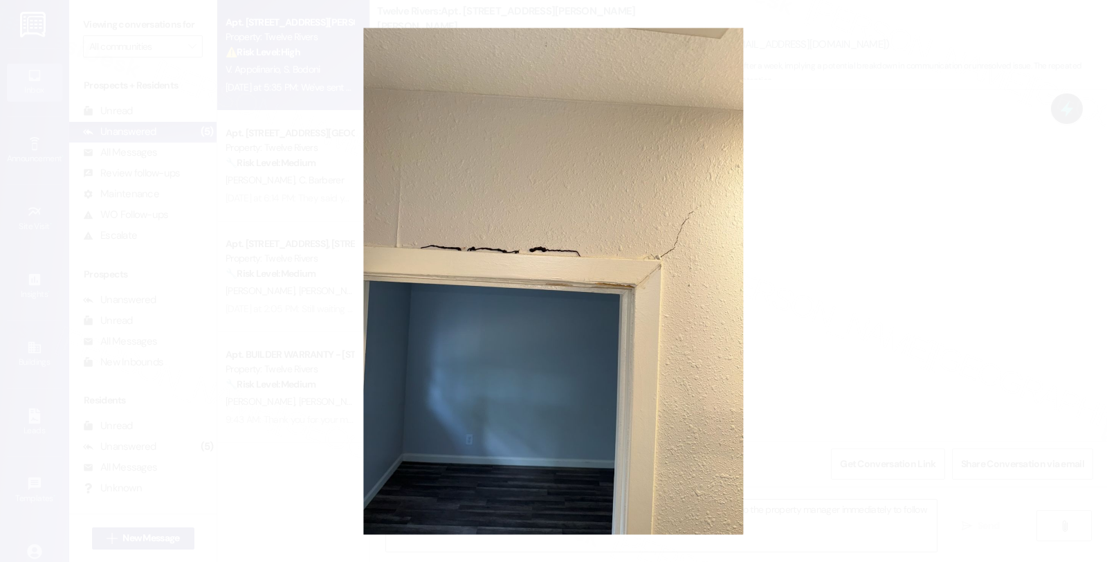
click at [833, 286] on button "Unzoom image" at bounding box center [553, 281] width 1107 height 562
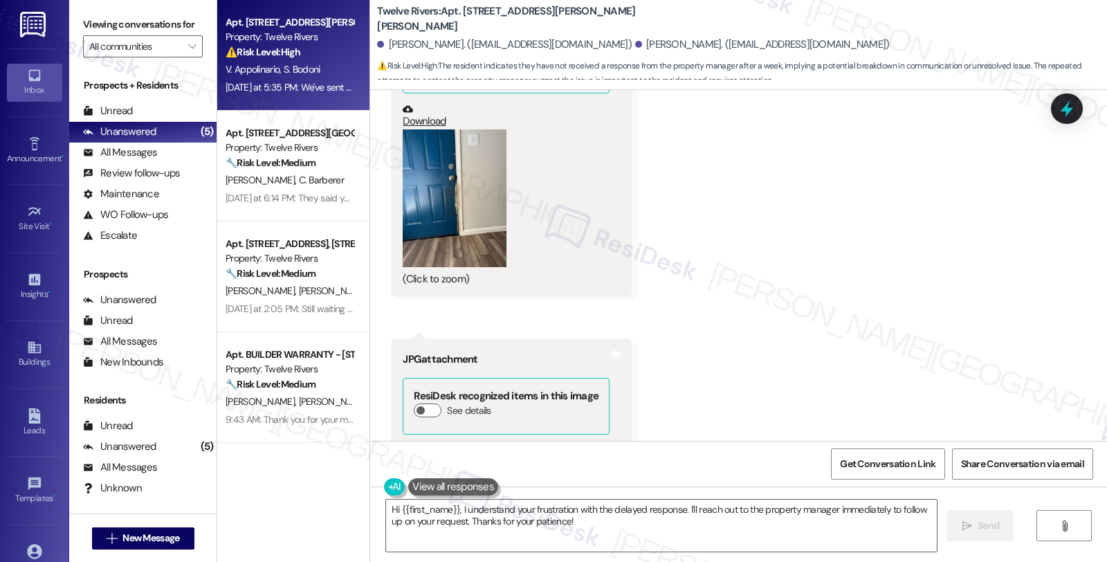
scroll to position [6613, 0]
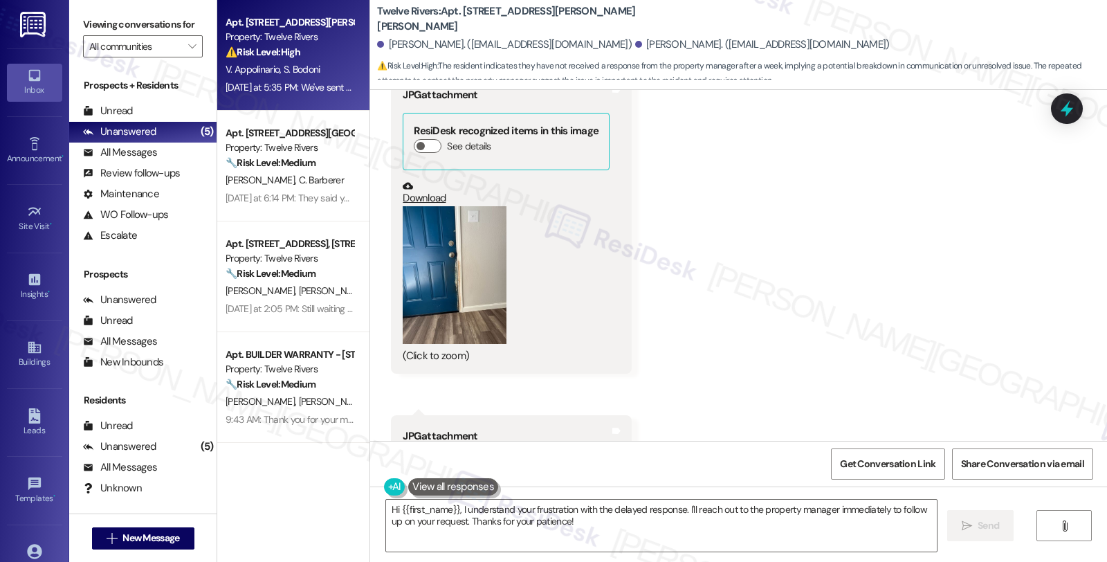
click at [465, 274] on button "Zoom image" at bounding box center [455, 275] width 104 height 138
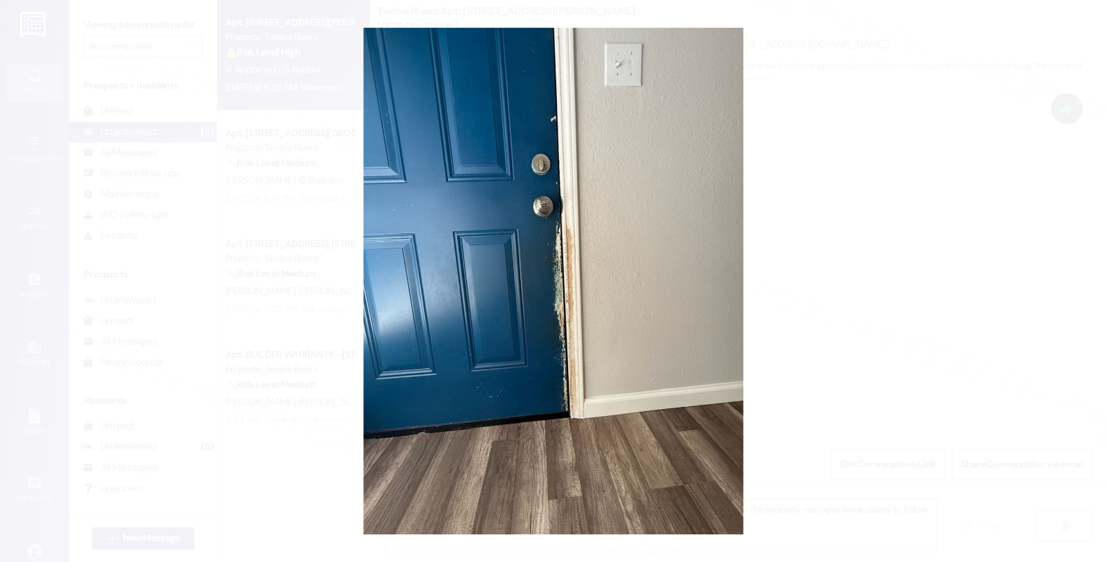
click at [807, 252] on button "Unzoom image" at bounding box center [553, 281] width 1107 height 562
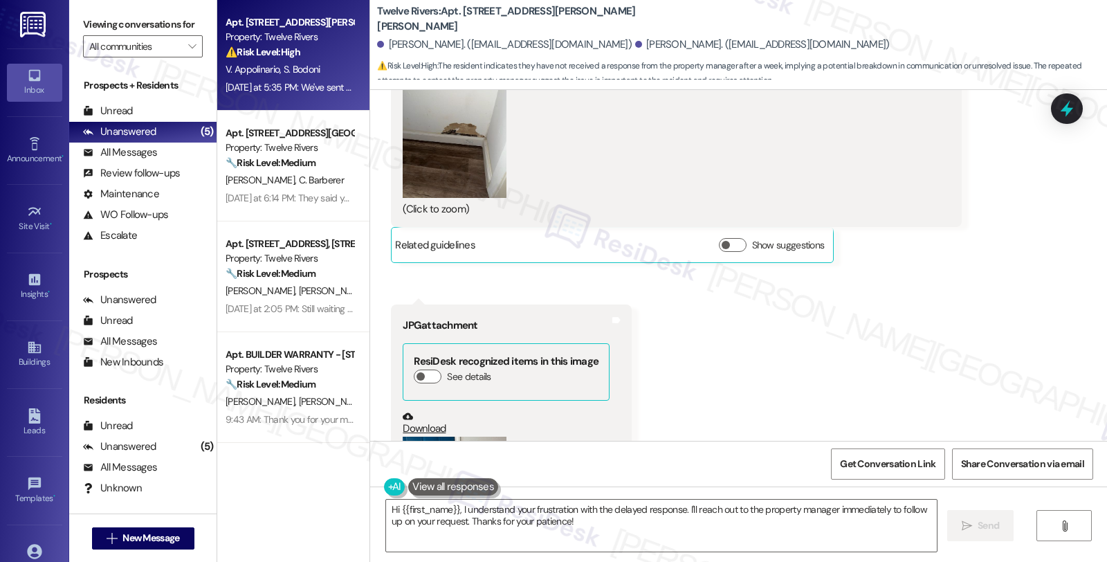
scroll to position [6075, 0]
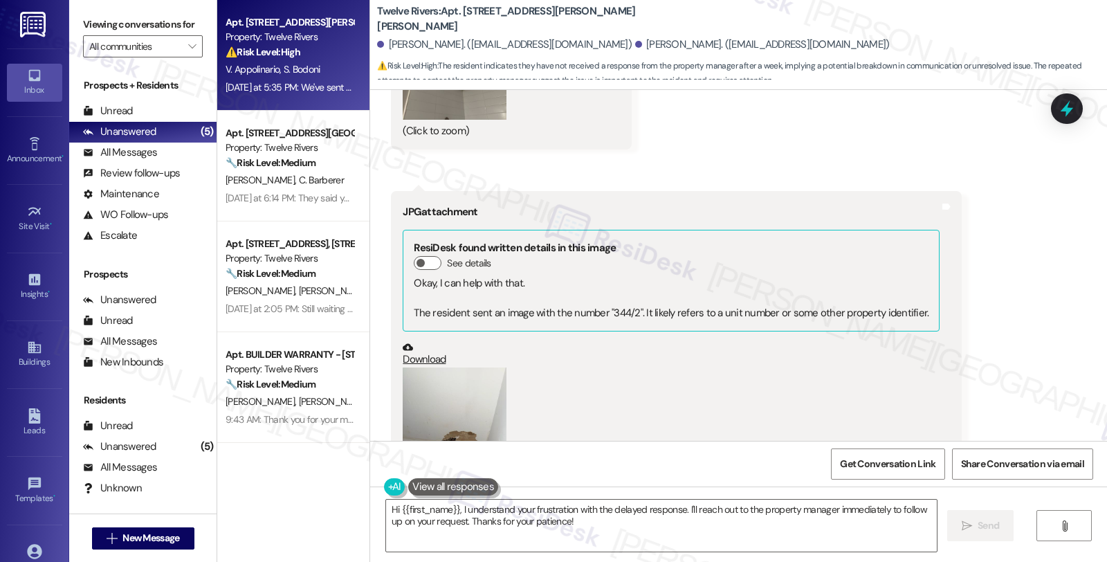
click at [451, 390] on button "Zoom image" at bounding box center [455, 436] width 104 height 138
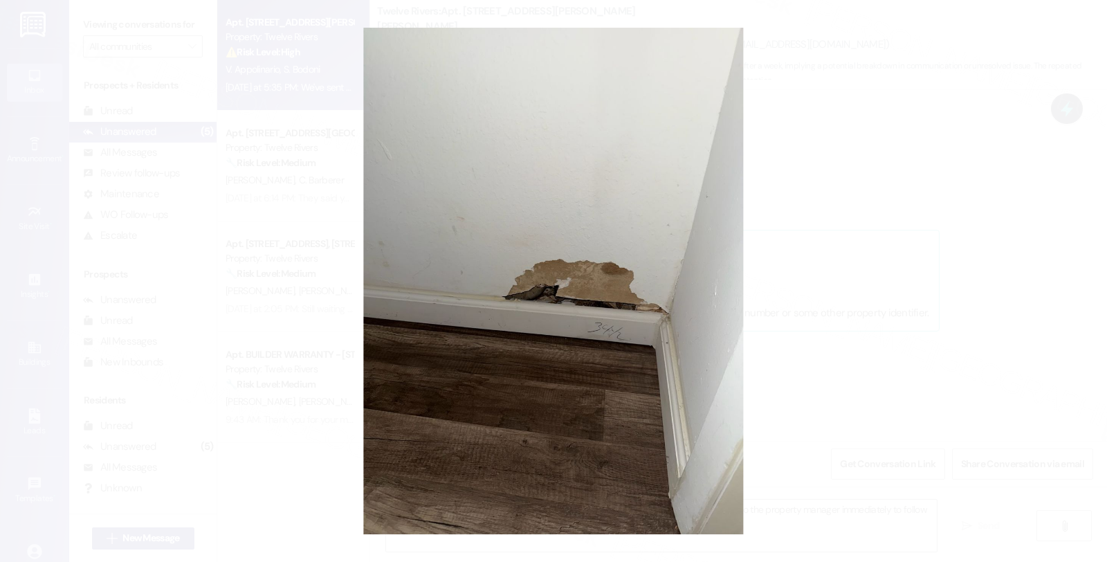
click at [768, 332] on button "Unzoom image" at bounding box center [553, 281] width 1107 height 562
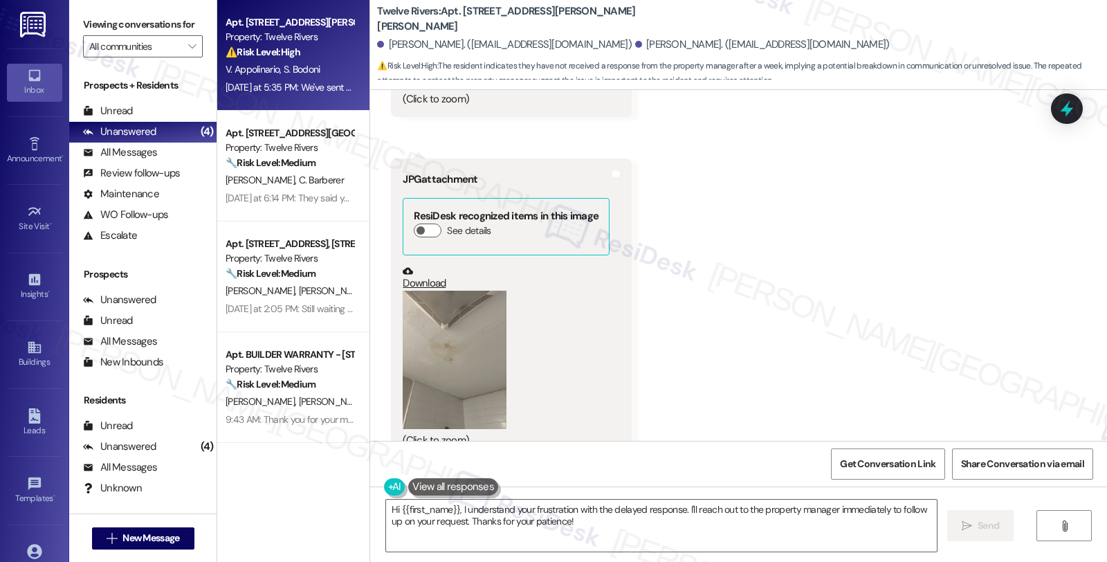
scroll to position [5767, 0]
click at [439, 330] on button "Zoom image" at bounding box center [455, 358] width 104 height 138
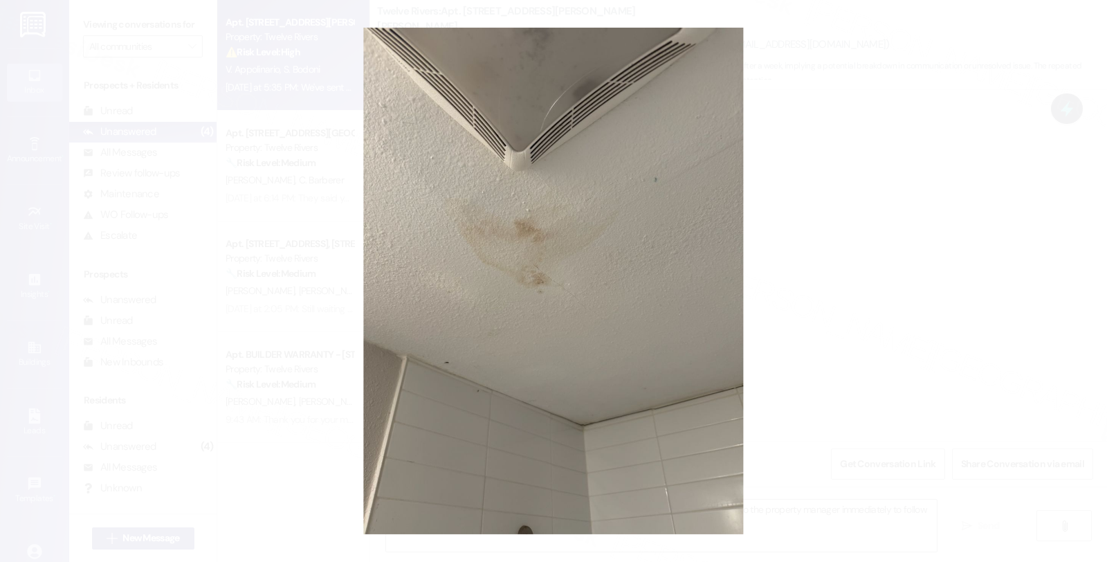
click at [810, 224] on button "Unzoom image" at bounding box center [553, 281] width 1107 height 562
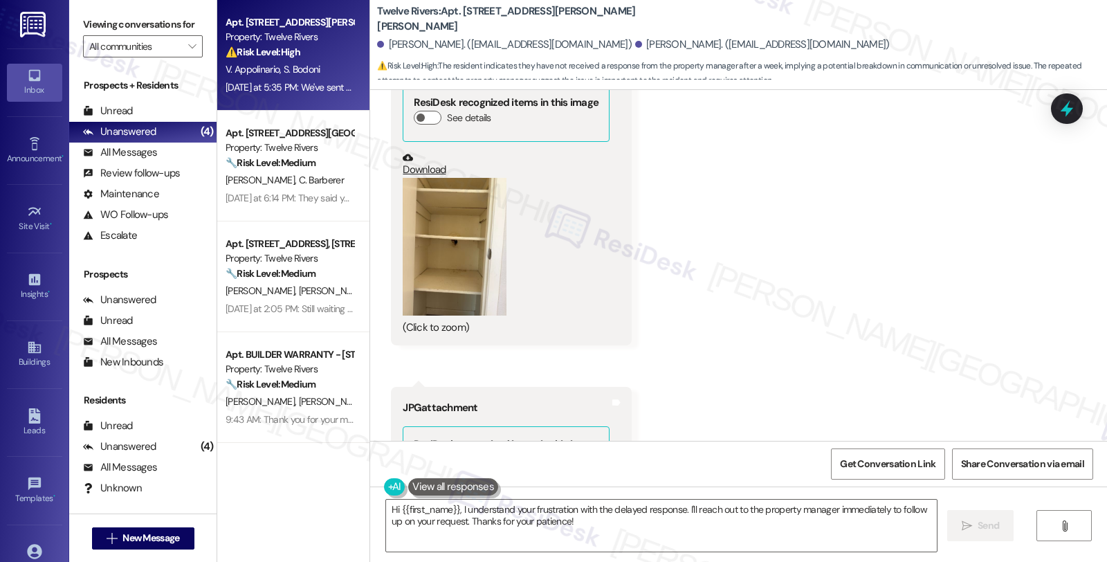
scroll to position [5460, 0]
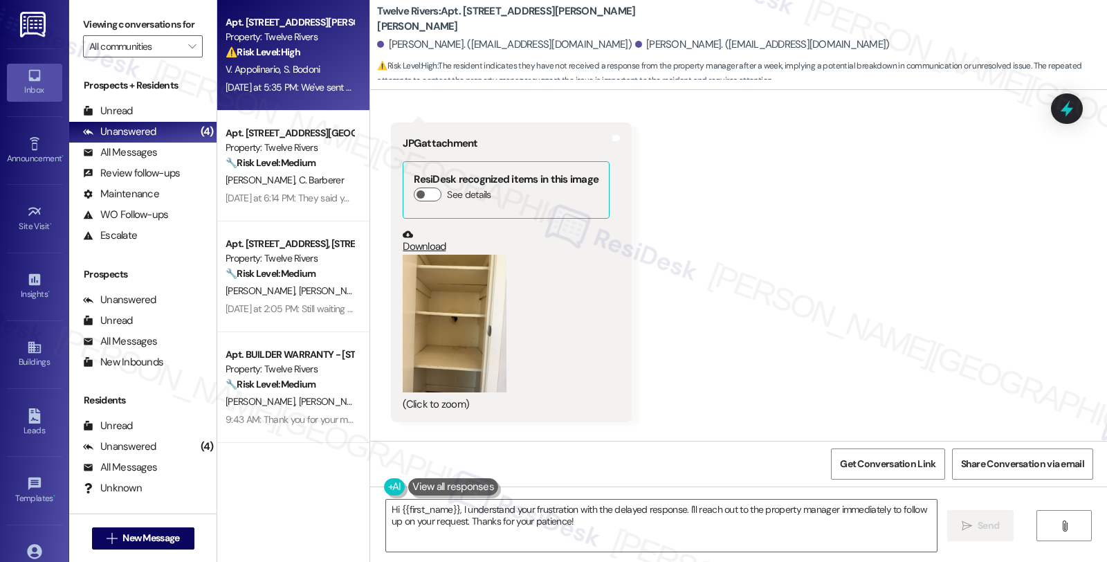
click at [440, 291] on button "Zoom image" at bounding box center [455, 324] width 104 height 138
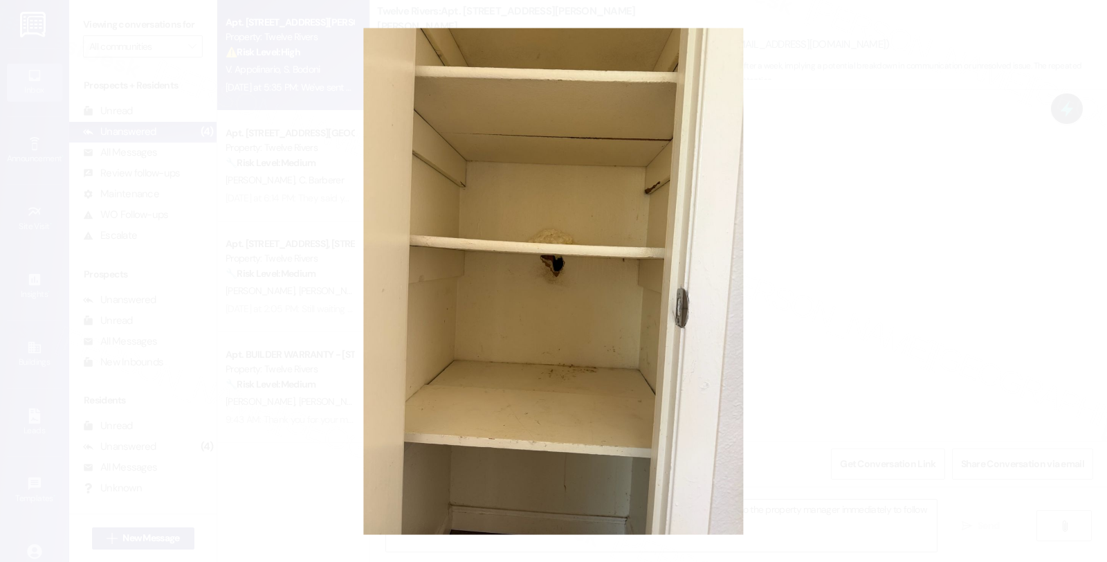
click at [880, 264] on button "Unzoom image" at bounding box center [553, 281] width 1107 height 562
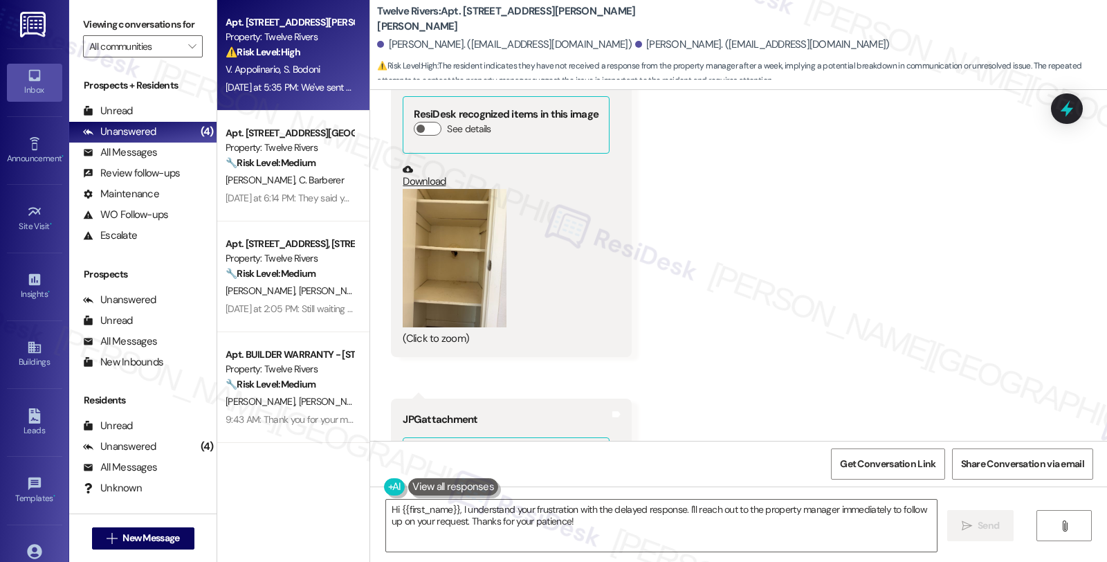
scroll to position [5152, 0]
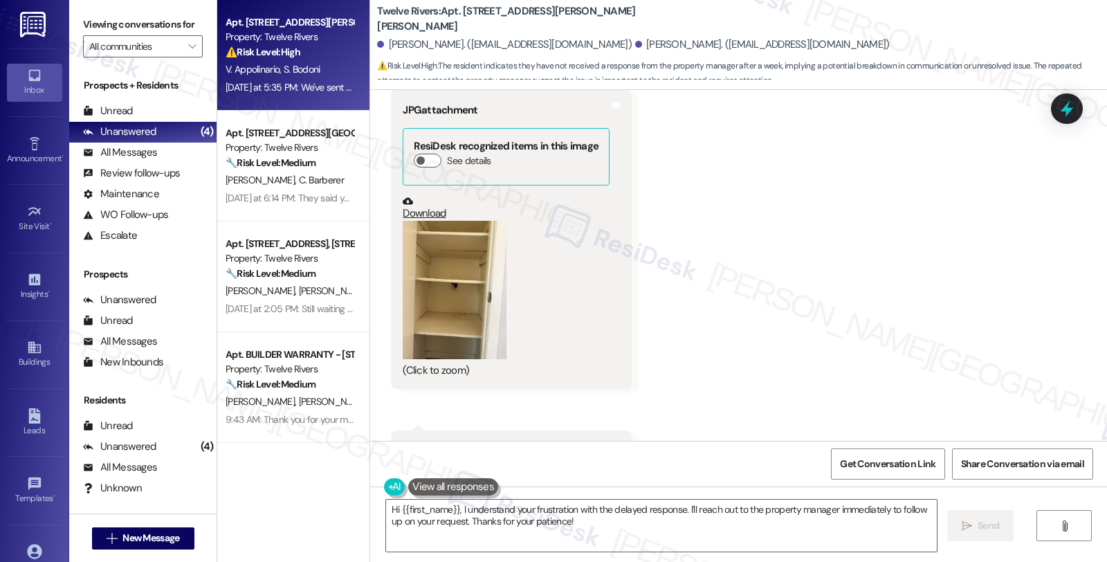
click at [450, 281] on button "Zoom image" at bounding box center [455, 290] width 104 height 138
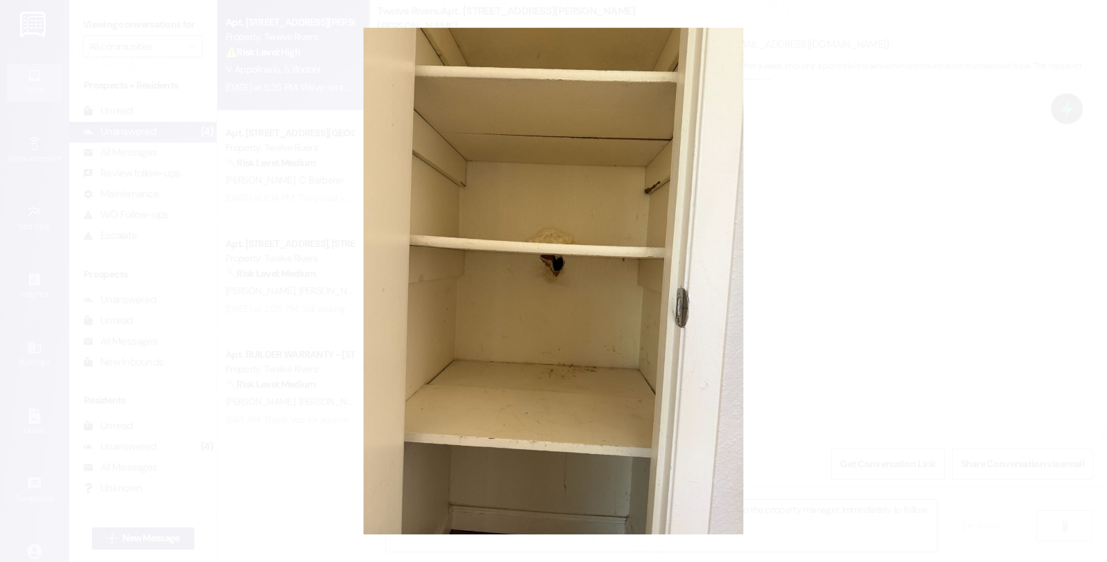
click at [799, 267] on button "Unzoom image" at bounding box center [553, 281] width 1107 height 562
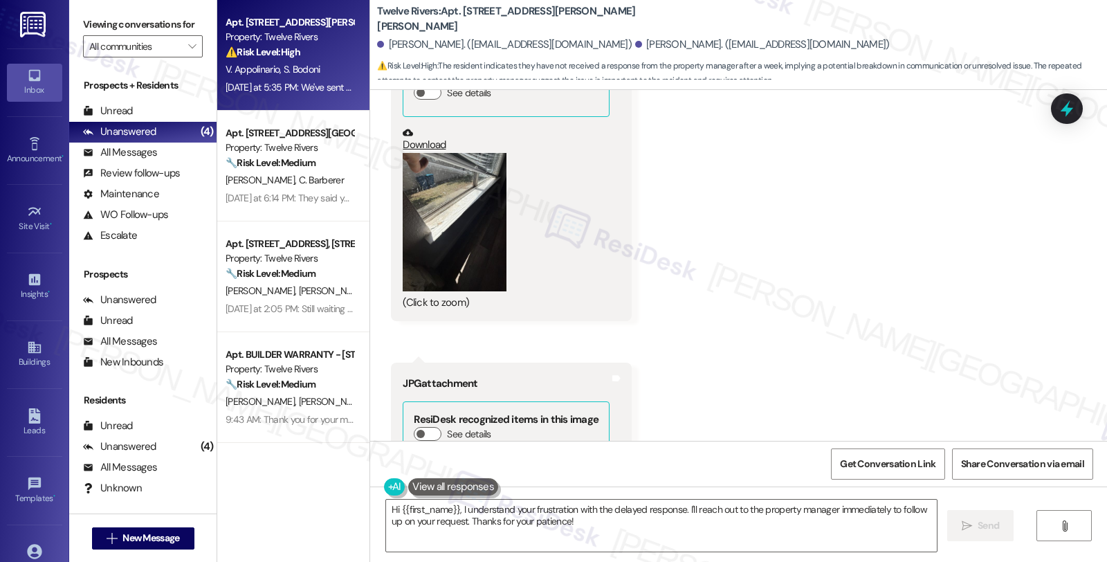
scroll to position [4768, 0]
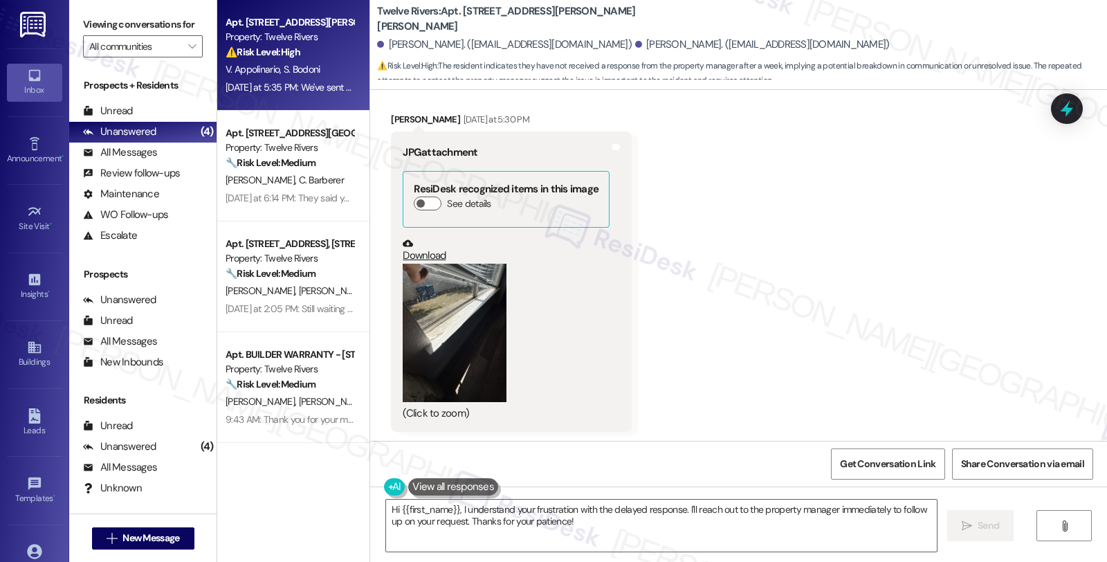
click at [468, 286] on button "Zoom image" at bounding box center [455, 333] width 104 height 138
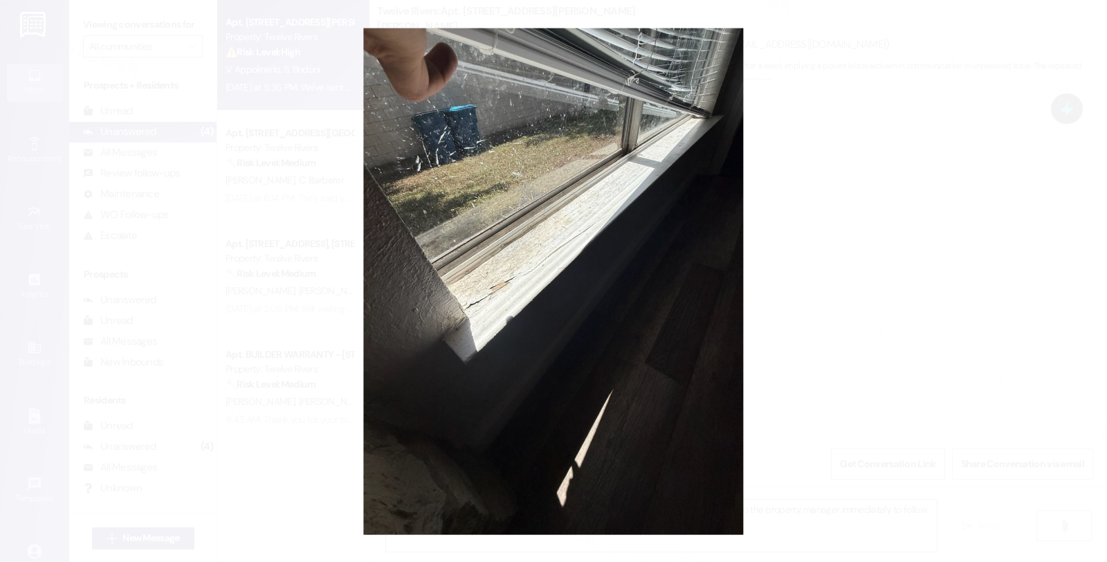
drag, startPoint x: 833, startPoint y: 282, endPoint x: 751, endPoint y: 286, distance: 82.4
click at [834, 282] on button "Unzoom image" at bounding box center [553, 281] width 1107 height 562
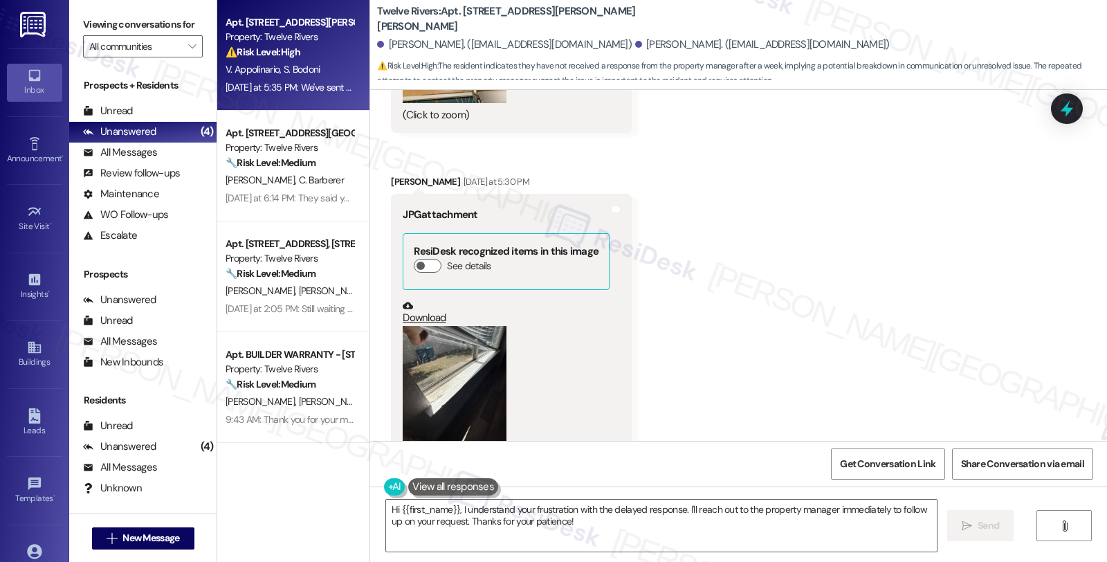
scroll to position [4537, 0]
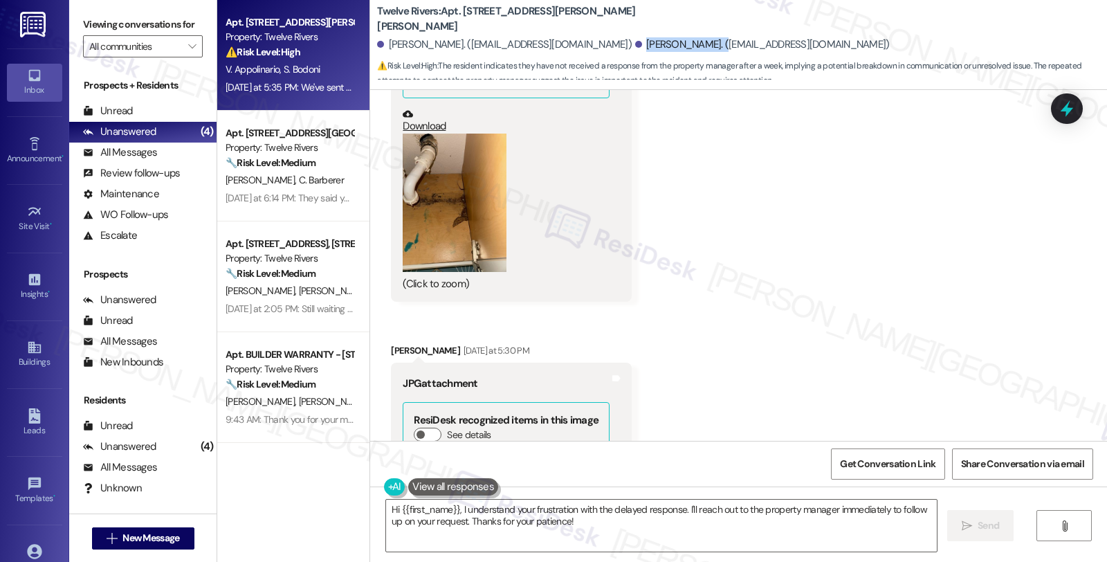
drag, startPoint x: 639, startPoint y: 46, endPoint x: 707, endPoint y: 46, distance: 67.1
click at [707, 46] on div "[PERSON_NAME]. ([EMAIL_ADDRESS][DOMAIN_NAME])" at bounding box center [762, 44] width 255 height 15
copy div "[PERSON_NAME]"
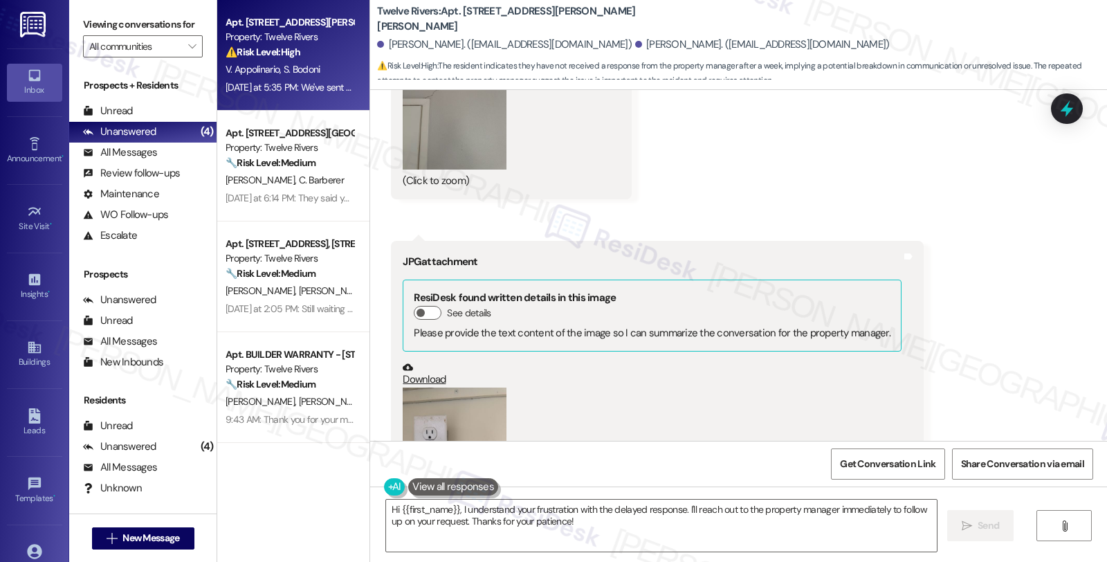
scroll to position [3352, 0]
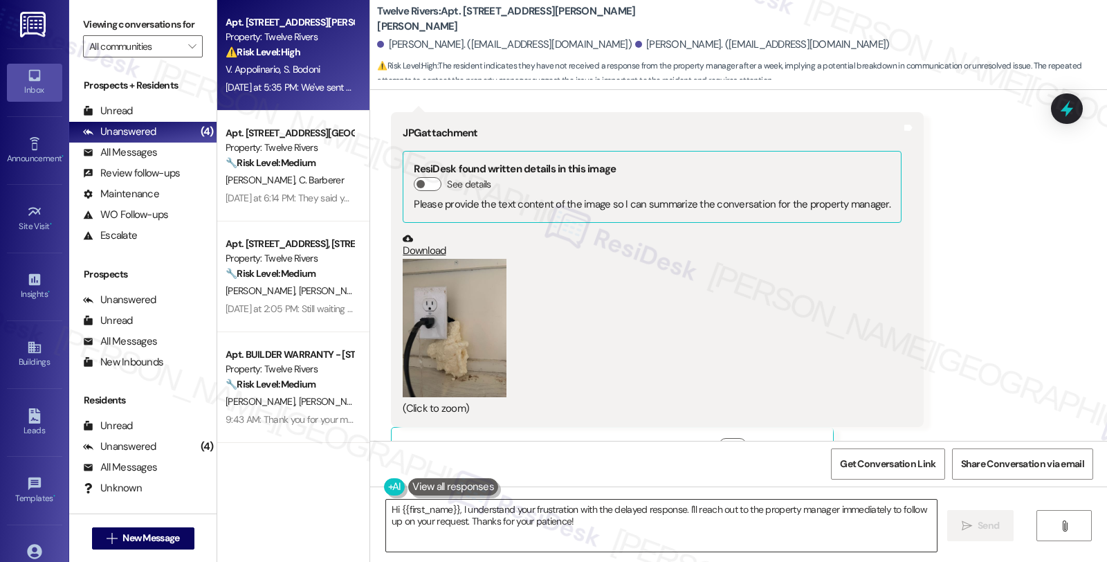
drag, startPoint x: 381, startPoint y: 510, endPoint x: 460, endPoint y: 509, distance: 78.9
click at [386, 510] on textarea "Hi {{first_name}}, I understand your frustration with the delayed response. I'l…" at bounding box center [661, 526] width 551 height 52
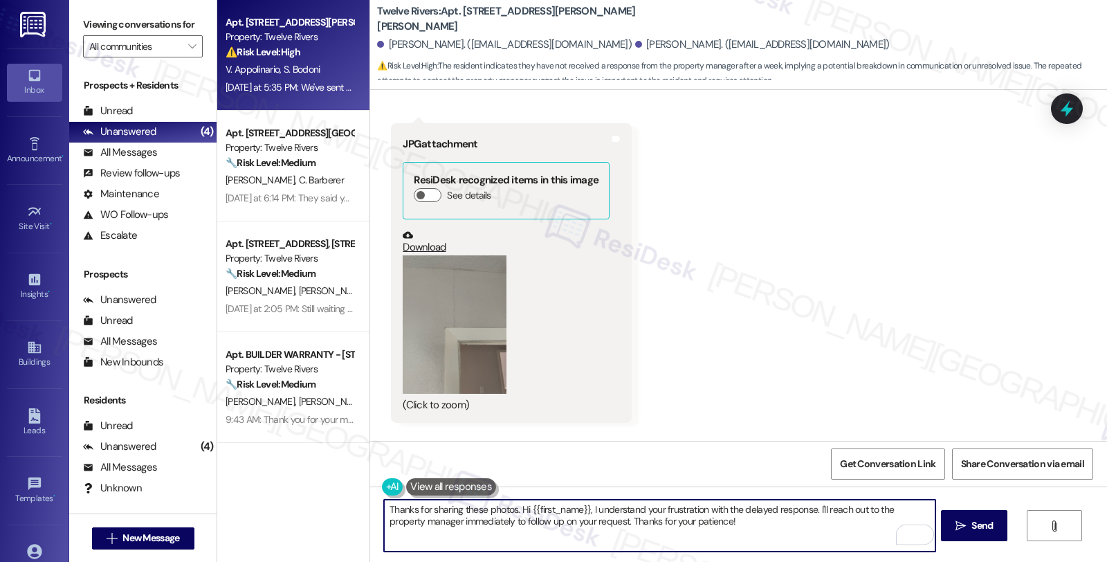
scroll to position [3737, 0]
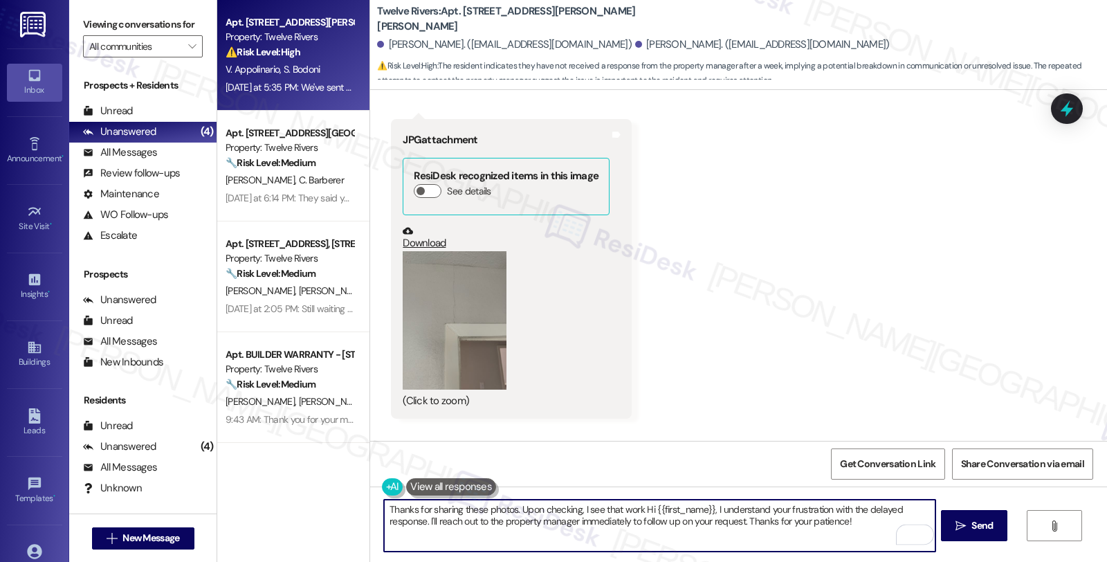
click at [635, 509] on textarea "Thanks for sharing these photos. Upon checking, I see that work Hi {{first_name…" at bounding box center [659, 526] width 551 height 52
paste textarea "#15076-1"
click at [673, 509] on textarea "Thanks for sharing these photos. Upon checking, I see that work orders # #15076…" at bounding box center [659, 526] width 551 height 52
click at [706, 505] on textarea "Thanks for sharing these photos. Upon checking, I see that work orders #15076-1…" at bounding box center [659, 526] width 551 height 52
click at [706, 509] on textarea "Thanks for sharing these photos. Upon checking, I see that work orders #15076-1…" at bounding box center [659, 526] width 551 height 52
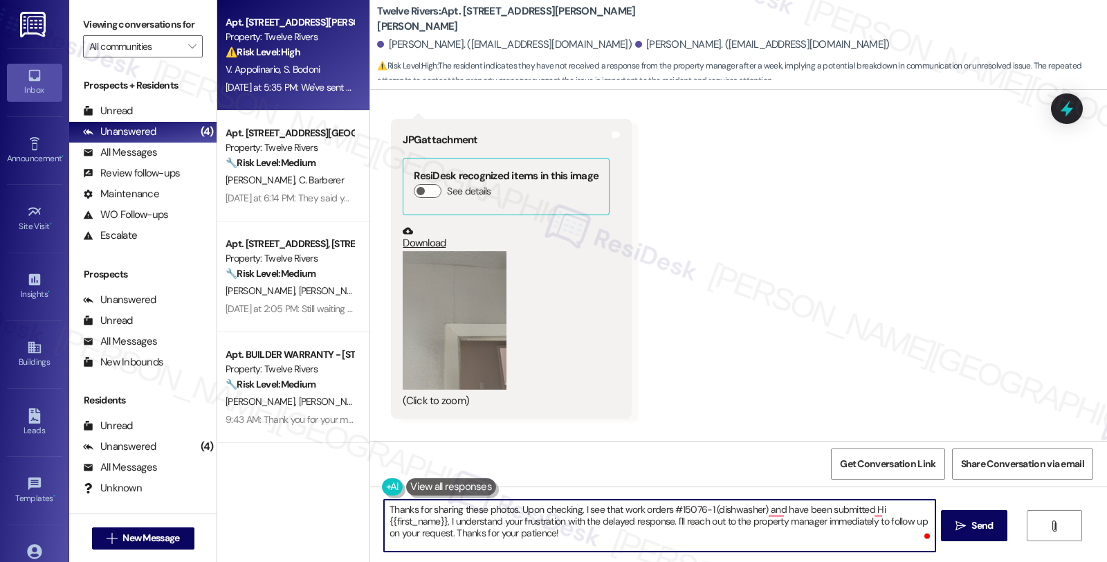
paste textarea "#15077-1"
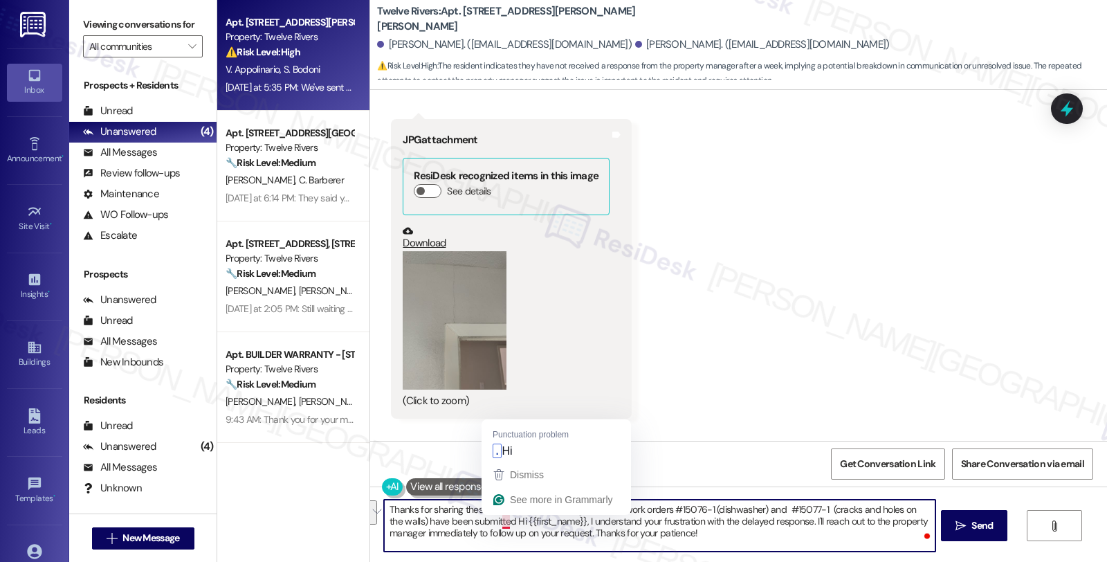
drag, startPoint x: 492, startPoint y: 521, endPoint x: 744, endPoint y: 558, distance: 254.7
click at [744, 558] on div "Thanks for sharing these photos. Upon checking, I see that work orders #15076-1…" at bounding box center [738, 538] width 737 height 104
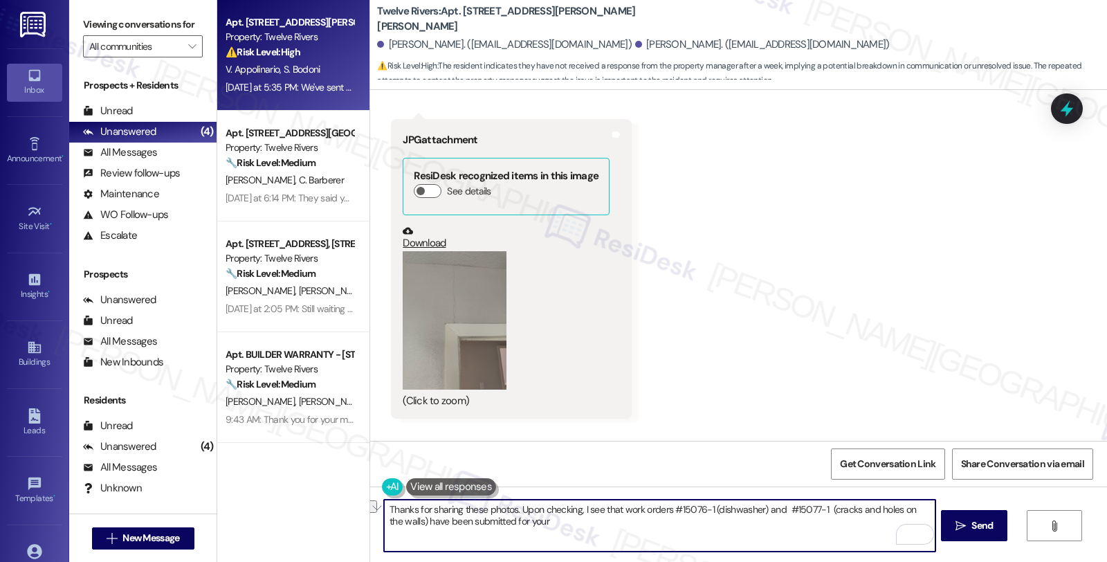
drag, startPoint x: 833, startPoint y: 509, endPoint x: 922, endPoint y: 509, distance: 90.0
click at [922, 509] on textarea "Thanks for sharing these photos. Upon checking, I see that work orders #15076-1…" at bounding box center [659, 526] width 551 height 52
click at [839, 507] on textarea "Thanks for sharing these photos. Upon checking, I see that work orders #15076-1…" at bounding box center [659, 526] width 551 height 52
click at [494, 526] on textarea "Thanks for sharing these photos. Upon checking, I see that work orders #15076-1…" at bounding box center [659, 526] width 551 height 52
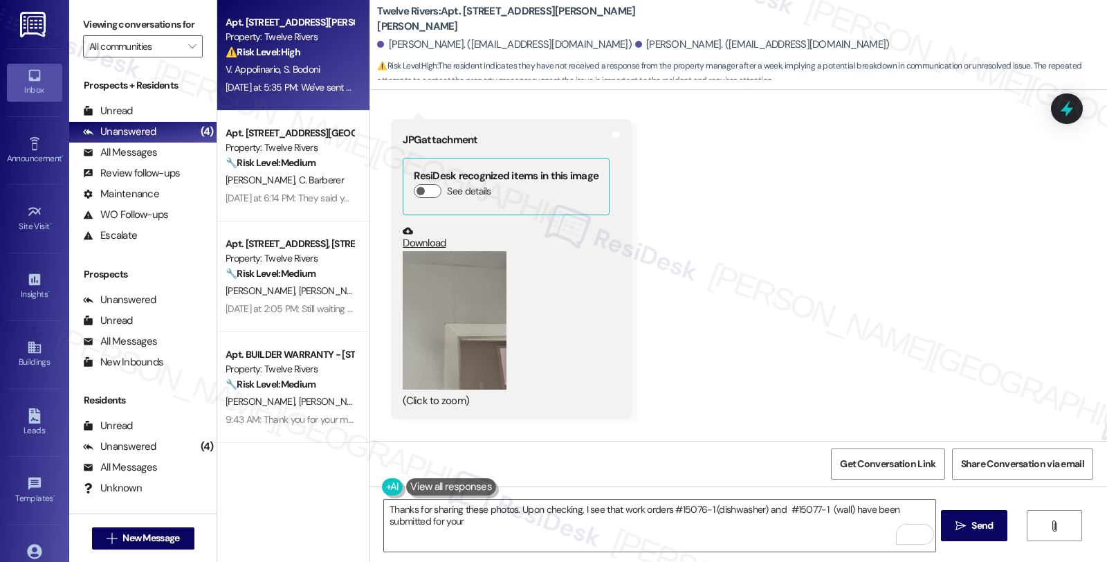
scroll to position [2045, 0]
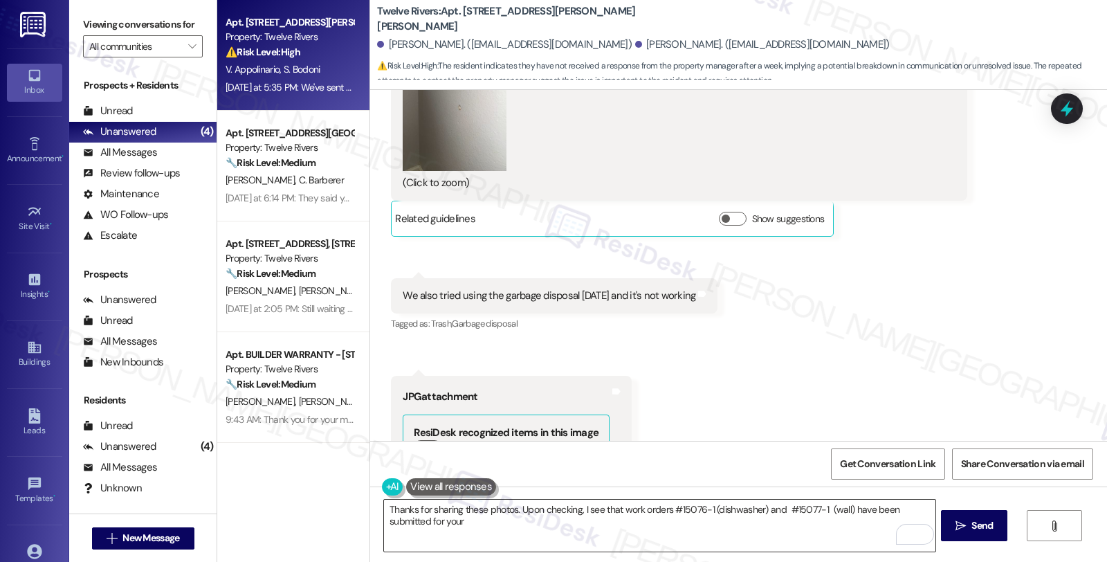
click at [729, 515] on textarea "Thanks for sharing these photos. Upon checking, I see that work orders #15076-1…" at bounding box center [659, 526] width 551 height 52
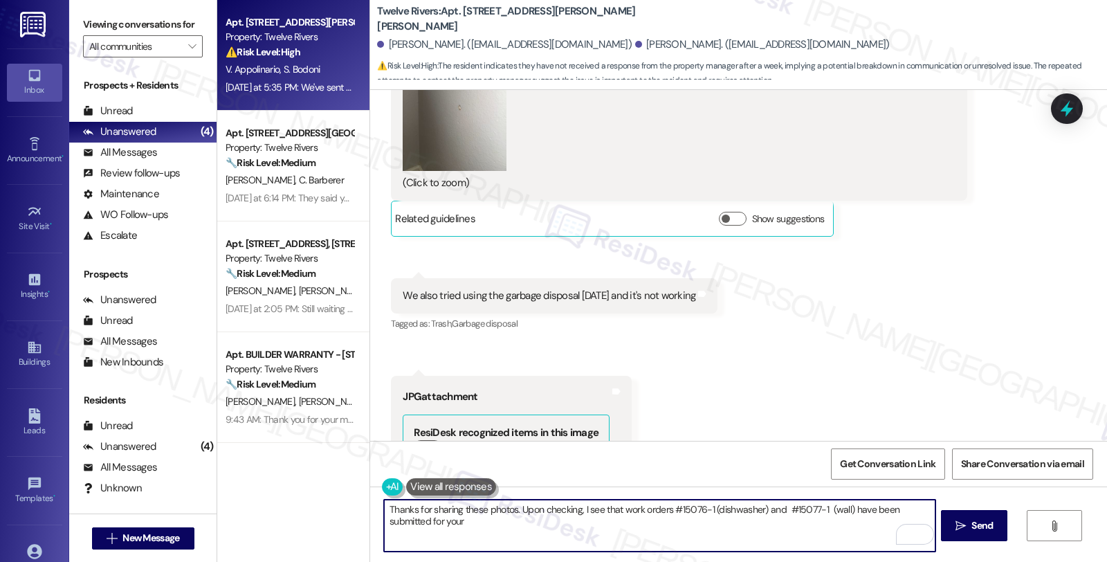
click at [729, 515] on textarea "Thanks for sharing these photos. Upon checking, I see that work orders #15076-1…" at bounding box center [659, 526] width 551 height 52
click at [548, 528] on textarea "Thanks for sharing these photos. Upon checking, I see that work orders #15076-1…" at bounding box center [659, 526] width 551 height 52
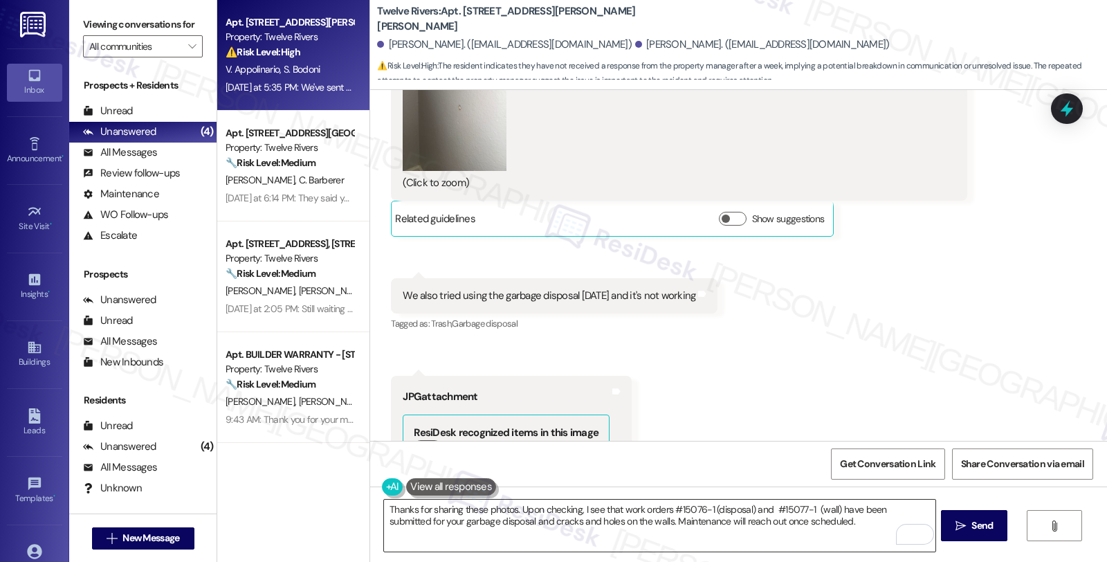
click at [796, 522] on textarea "Thanks for sharing these photos. Upon checking, I see that work orders #15076-1…" at bounding box center [659, 526] width 551 height 52
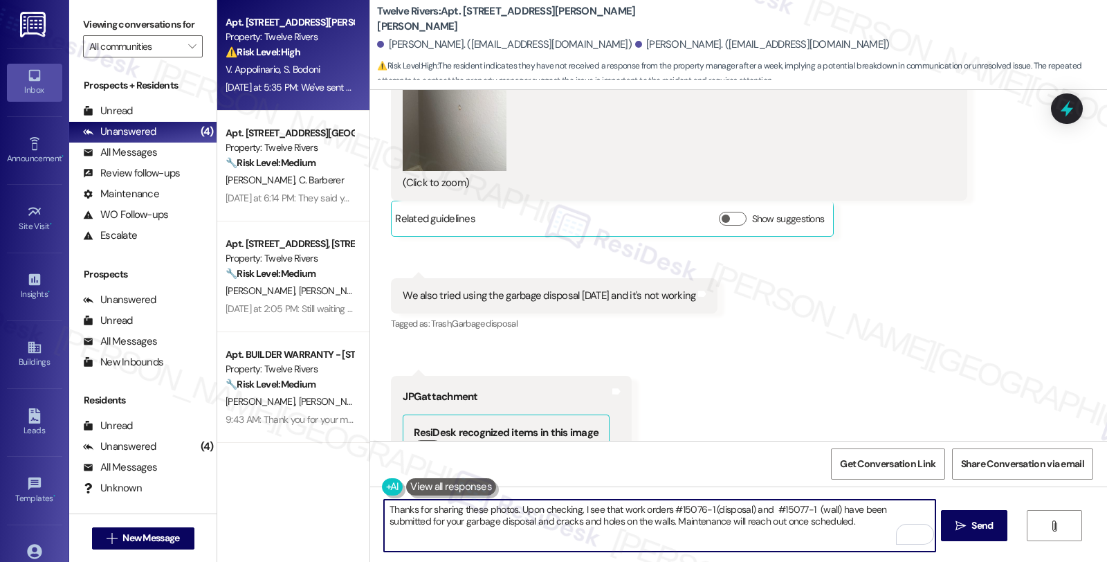
click at [730, 521] on textarea "Thanks for sharing these photos. Upon checking, I see that work orders #15076-1…" at bounding box center [659, 526] width 551 height 52
click at [869, 521] on textarea "Thanks for sharing these photos. Upon checking, I see that work orders #15076-1…" at bounding box center [659, 526] width 551 height 52
click at [545, 537] on textarea "Thanks for sharing these photos. Upon checking, I see that work orders #15076-1…" at bounding box center [659, 526] width 551 height 52
type textarea "Thanks for sharing these photos. Upon checking, I see that work orders #15076-1…"
click at [964, 514] on button " Send" at bounding box center [974, 525] width 67 height 31
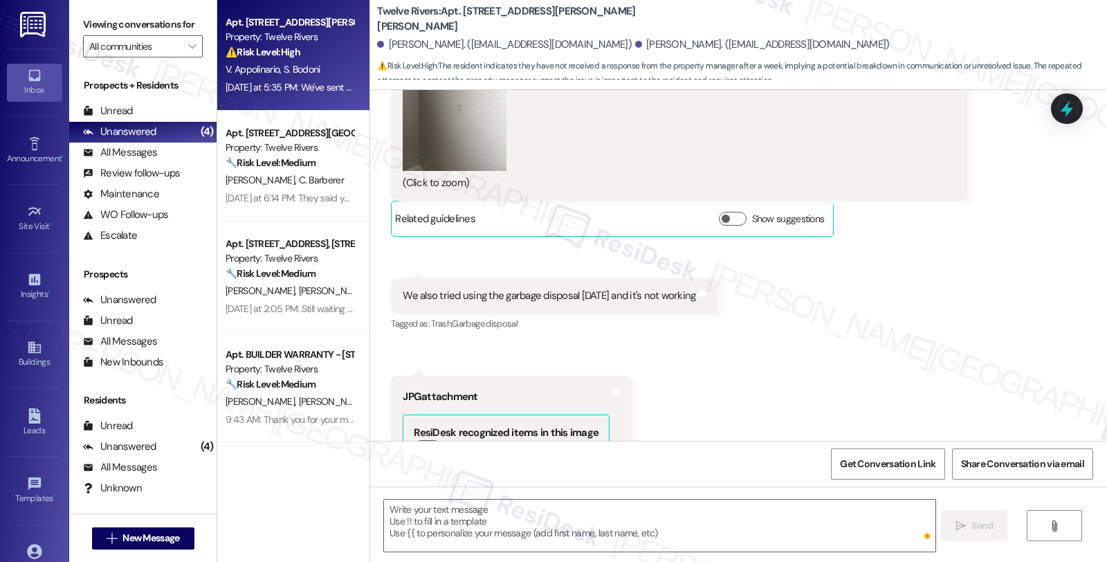
type textarea "Fetching suggested responses. Please feel free to read through the conversation…"
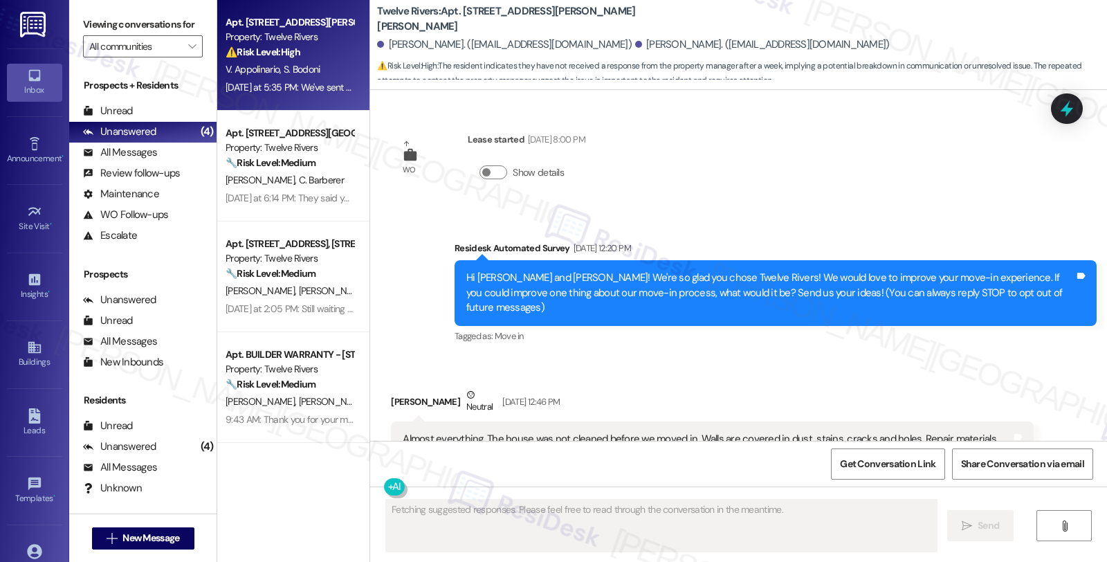
scroll to position [7124, 0]
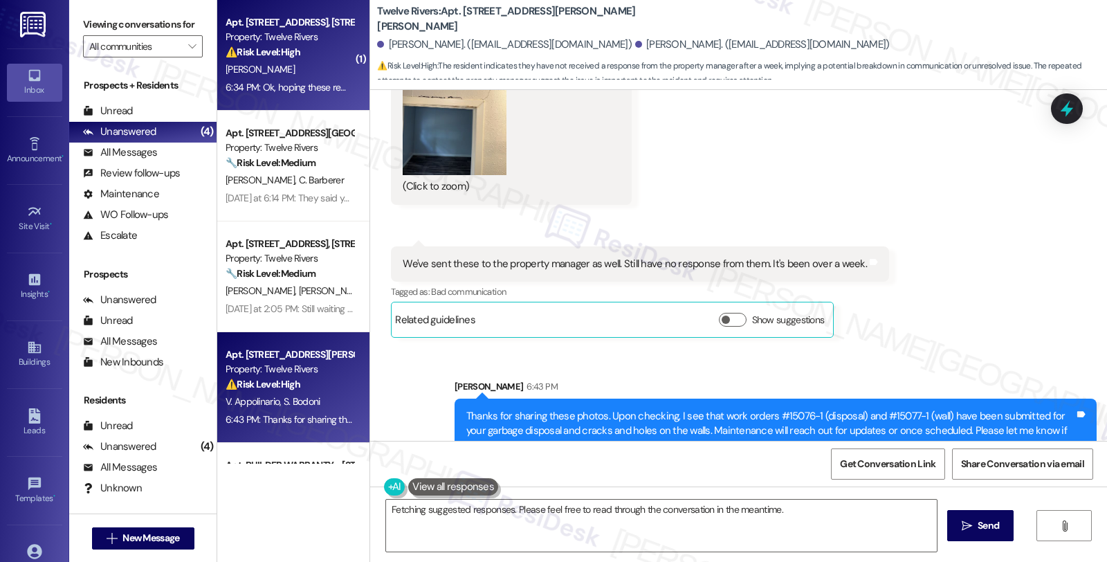
click at [302, 71] on div "[PERSON_NAME]" at bounding box center [289, 69] width 131 height 17
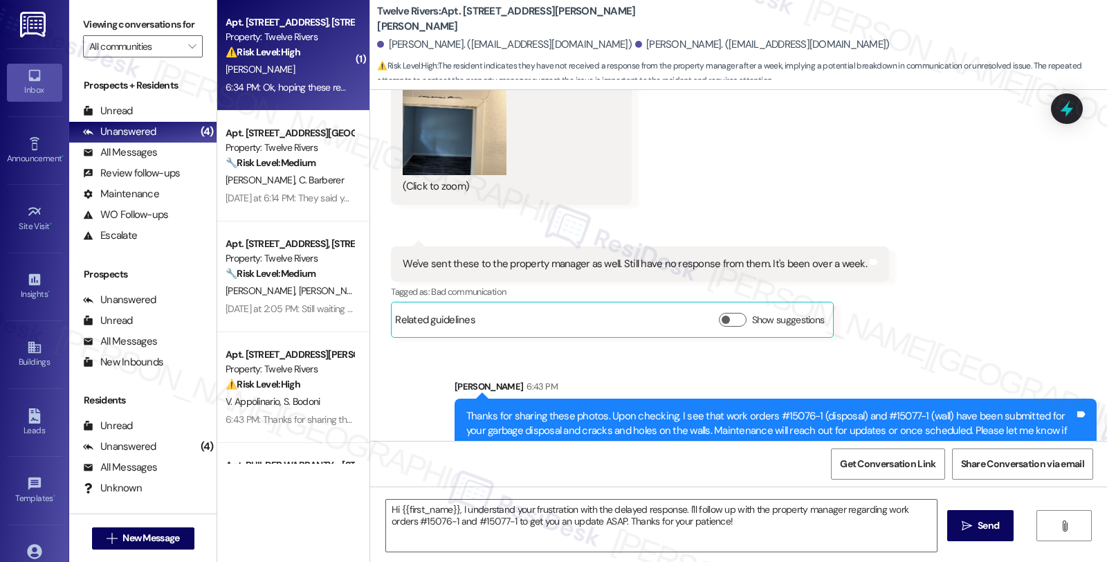
type textarea "Fetching suggested responses. Please feel free to read through the conversation…"
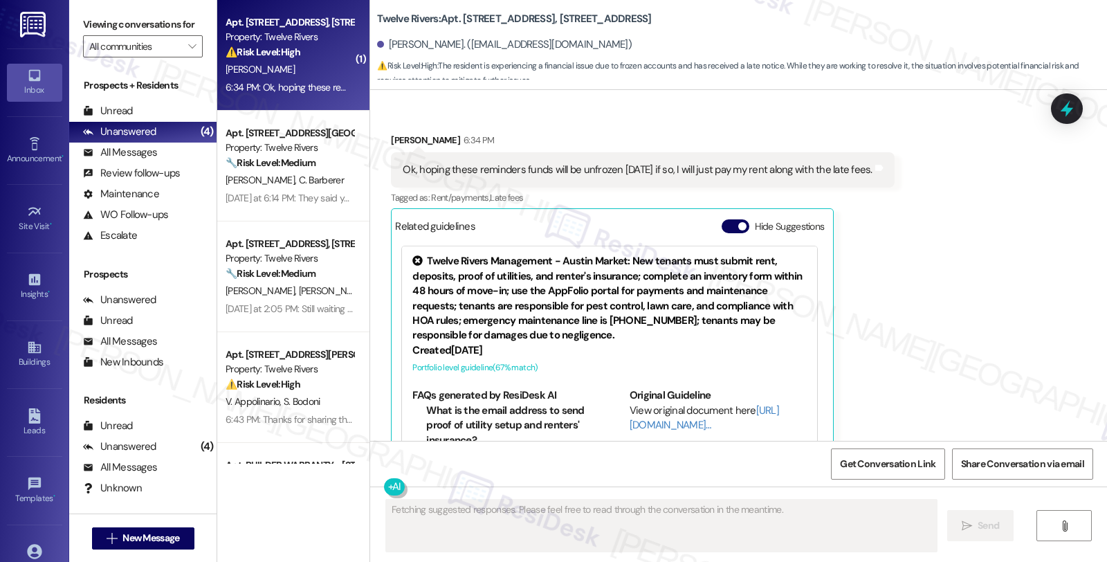
scroll to position [1111, 0]
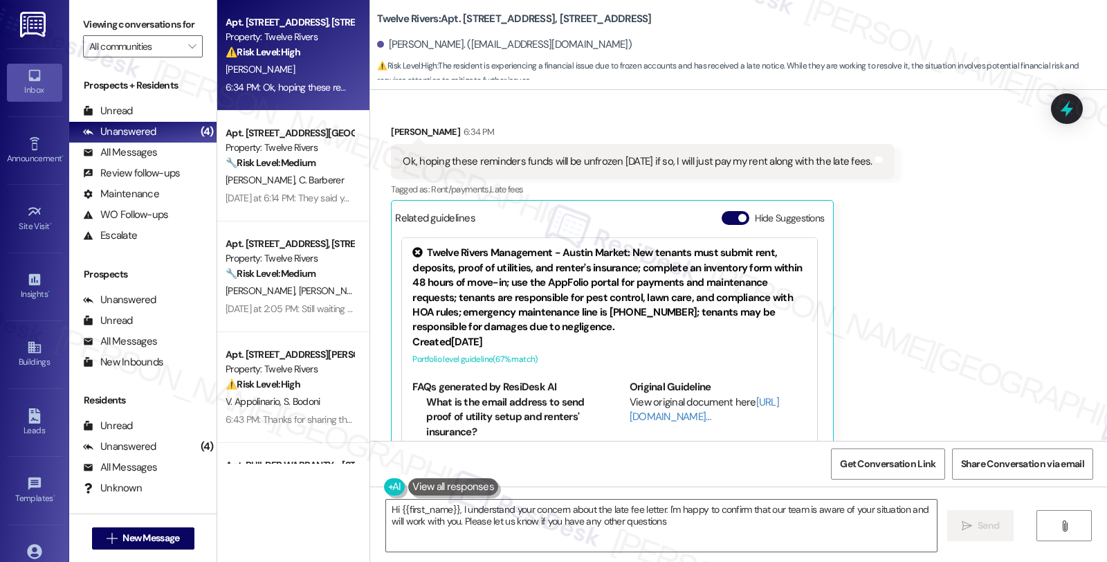
type textarea "Hi {{first_name}}, I understand your concern about the late fee letter. I'm hap…"
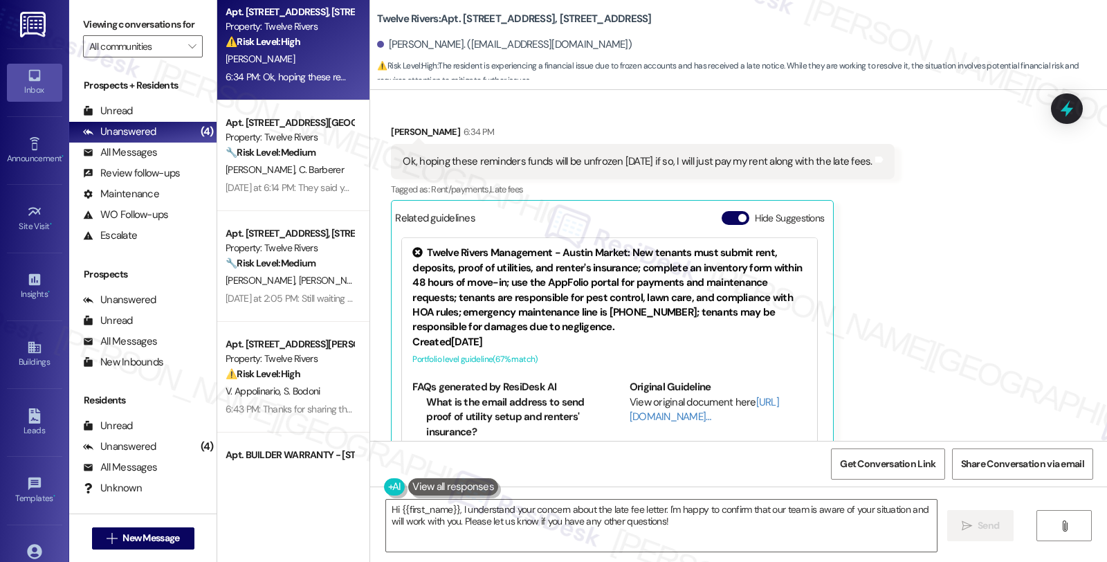
scroll to position [0, 0]
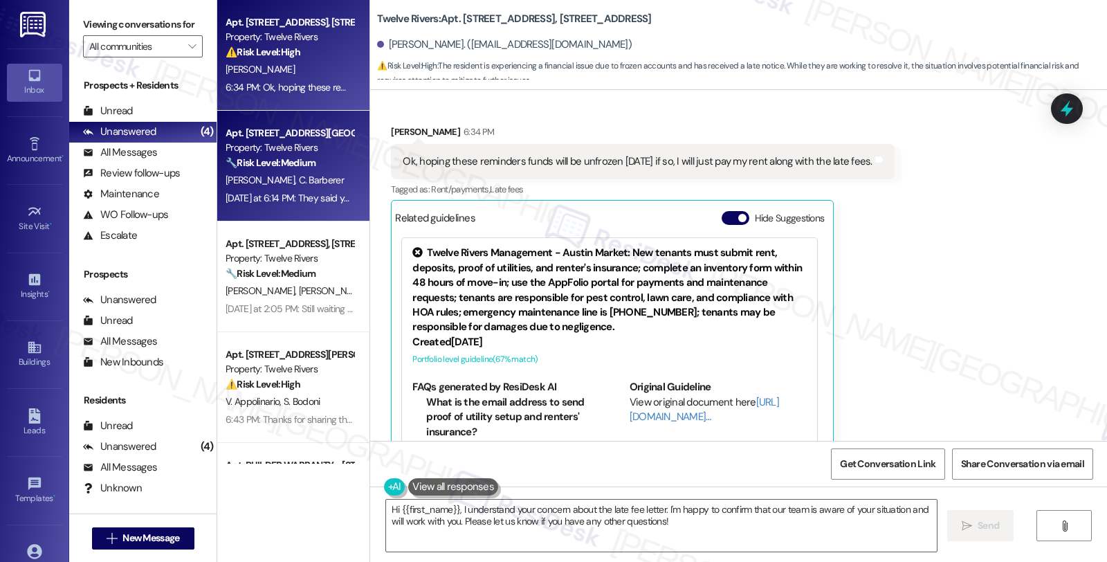
click at [313, 172] on div "[PERSON_NAME] [PERSON_NAME]" at bounding box center [289, 180] width 131 height 17
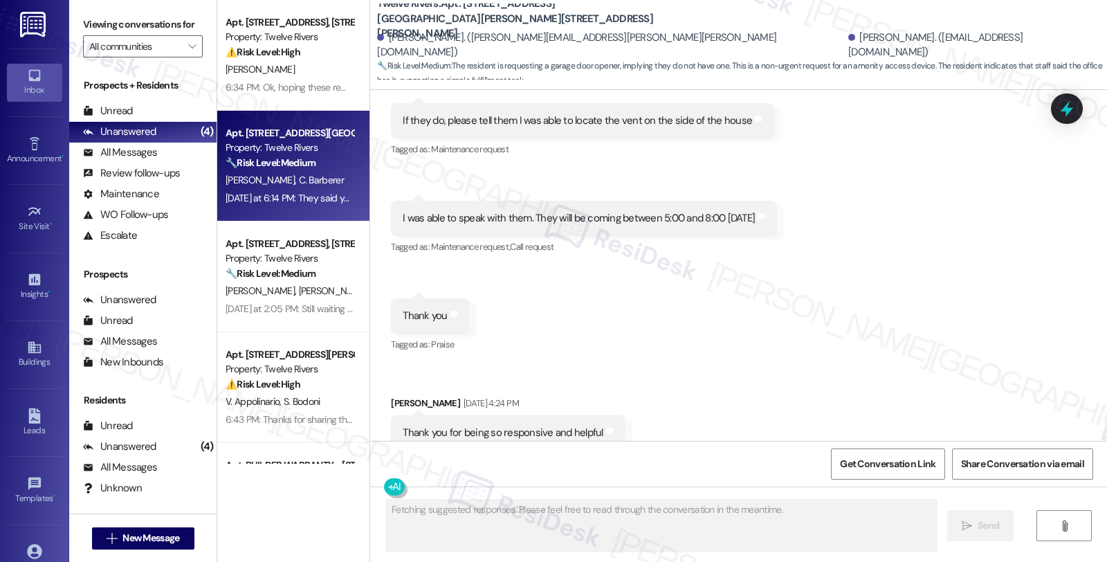
scroll to position [3596, 0]
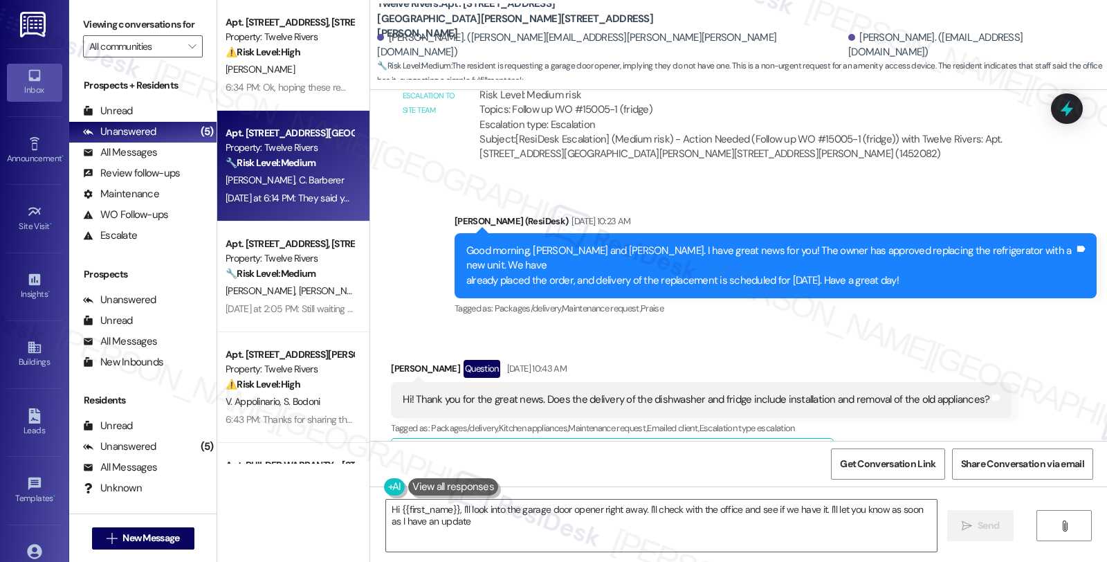
type textarea "Hi {{first_name}}, I'll look into the garage door opener right away. I'll check…"
